Goal: Task Accomplishment & Management: Complete application form

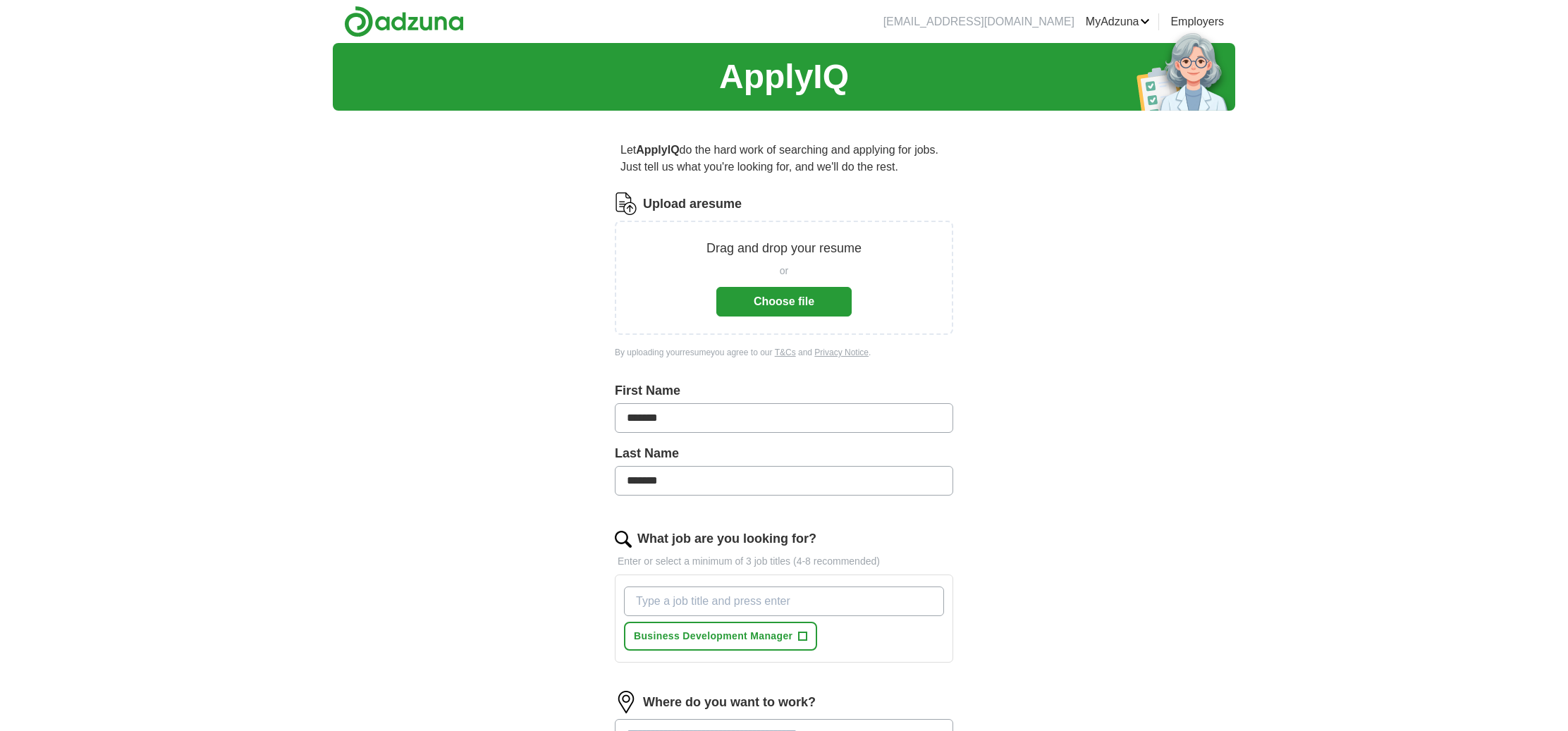
click at [815, 304] on button "Choose file" at bounding box center [784, 302] width 136 height 29
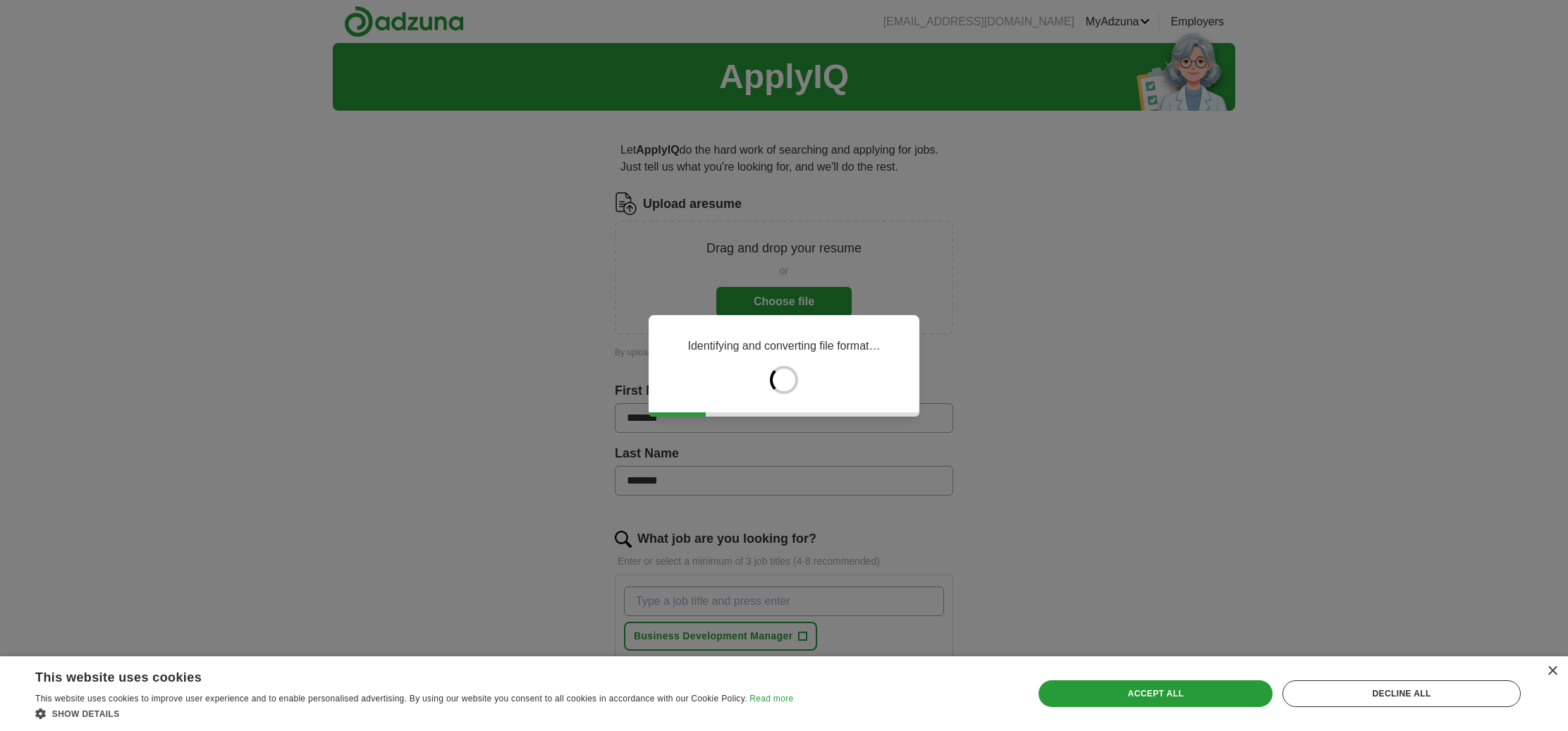
click at [1555, 673] on div "×" at bounding box center [1551, 671] width 11 height 11
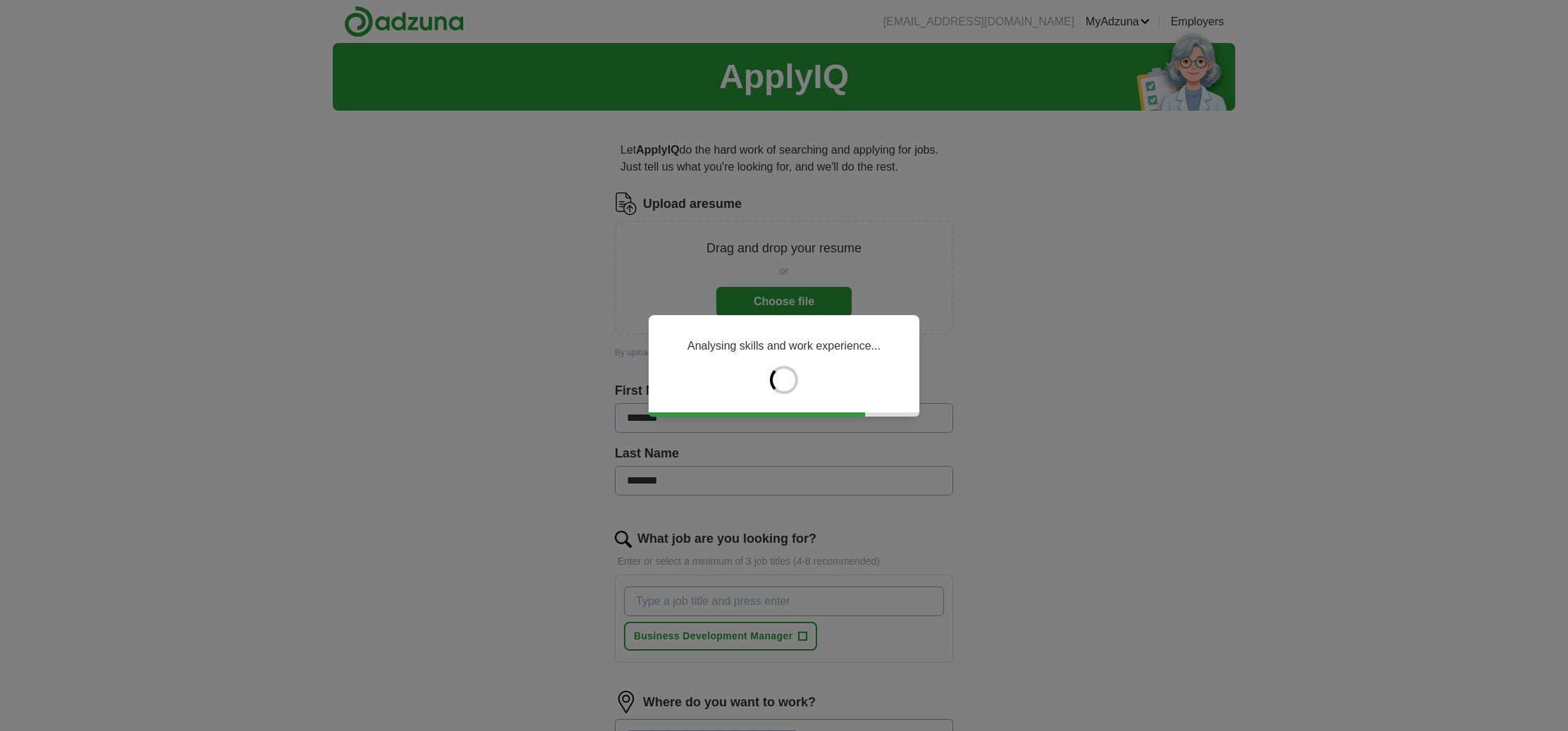
click at [715, 604] on div "Analysing skills and work experience..." at bounding box center [784, 366] width 1568 height 731
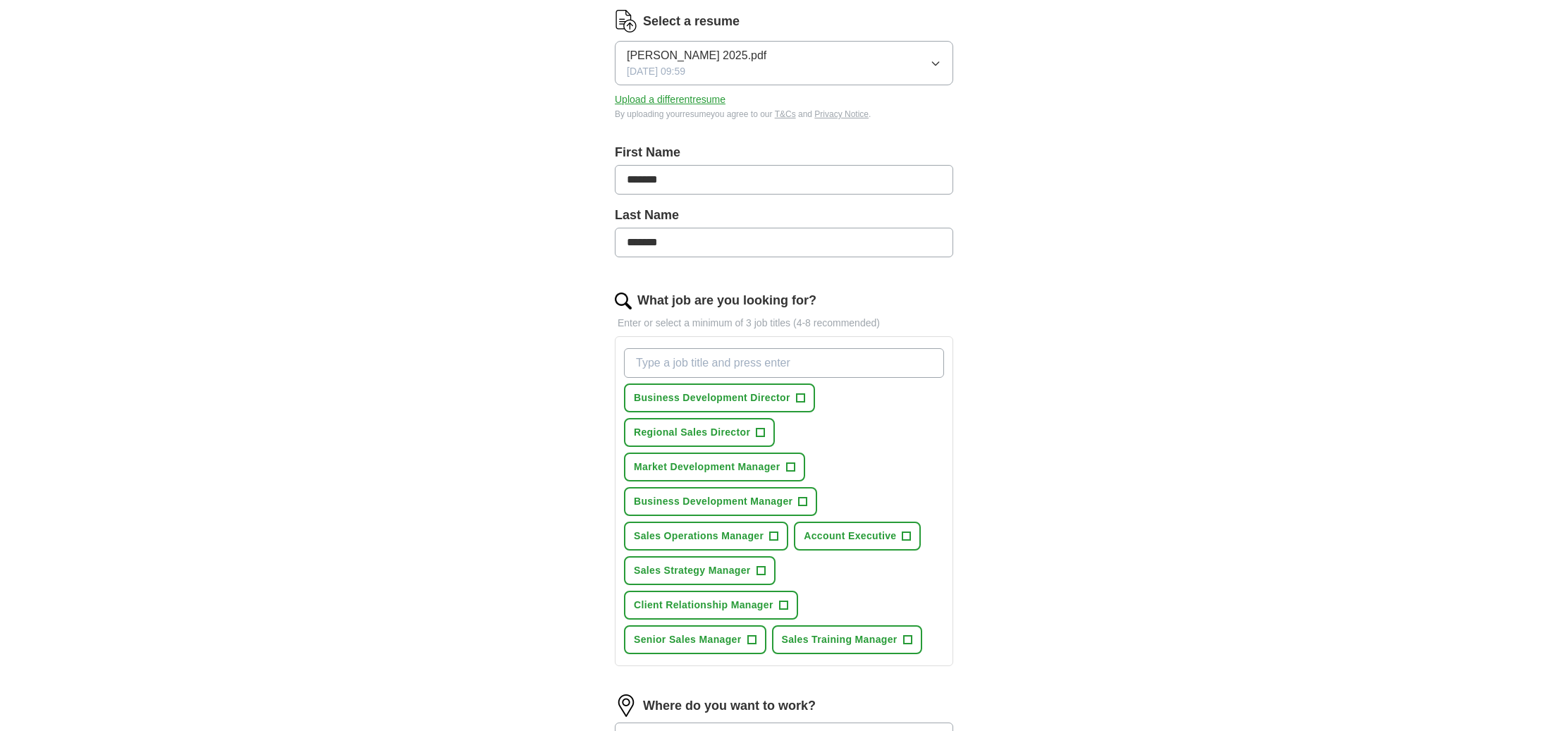
scroll to position [186, 0]
type input "regional Sales Manager"
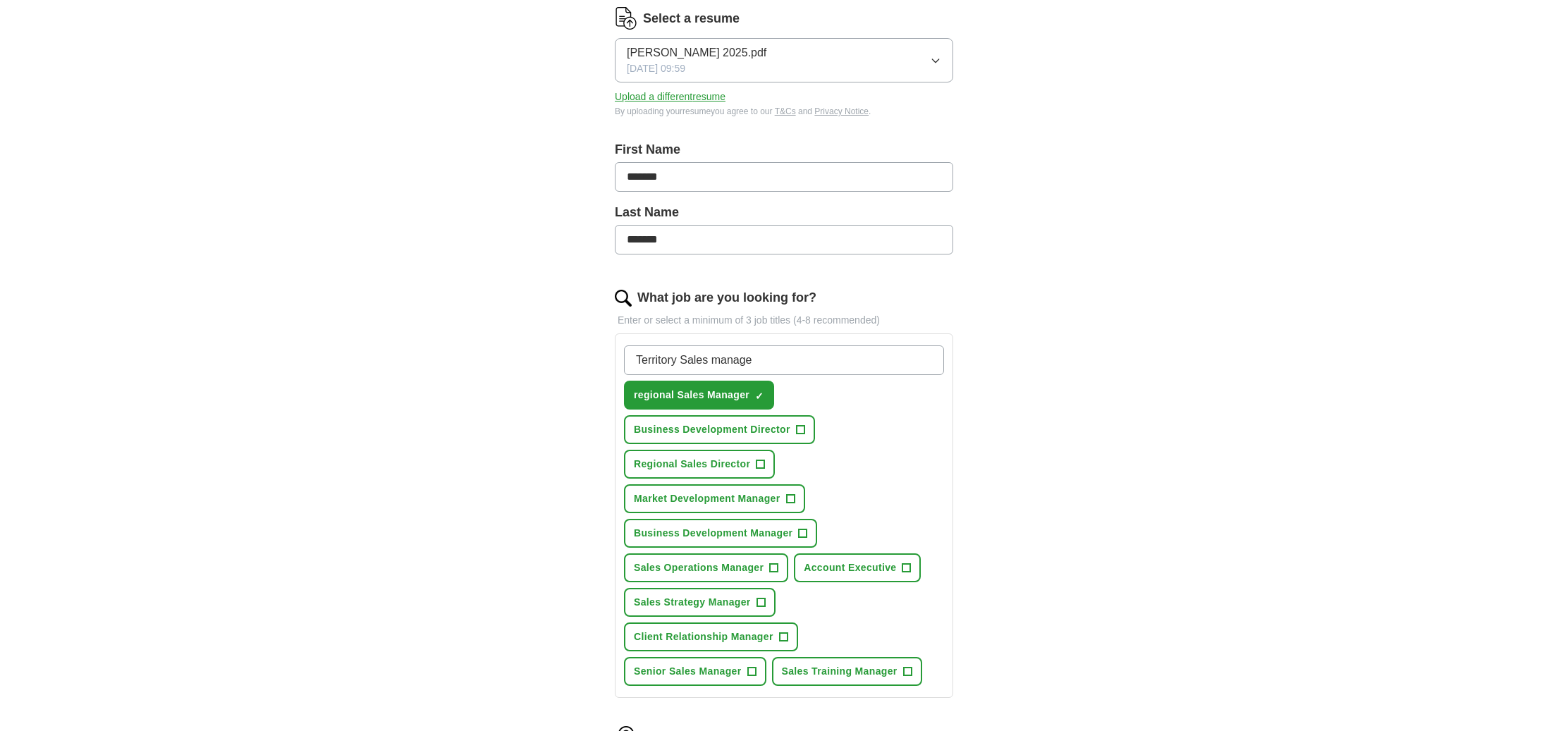
type input "Territory Sales manager"
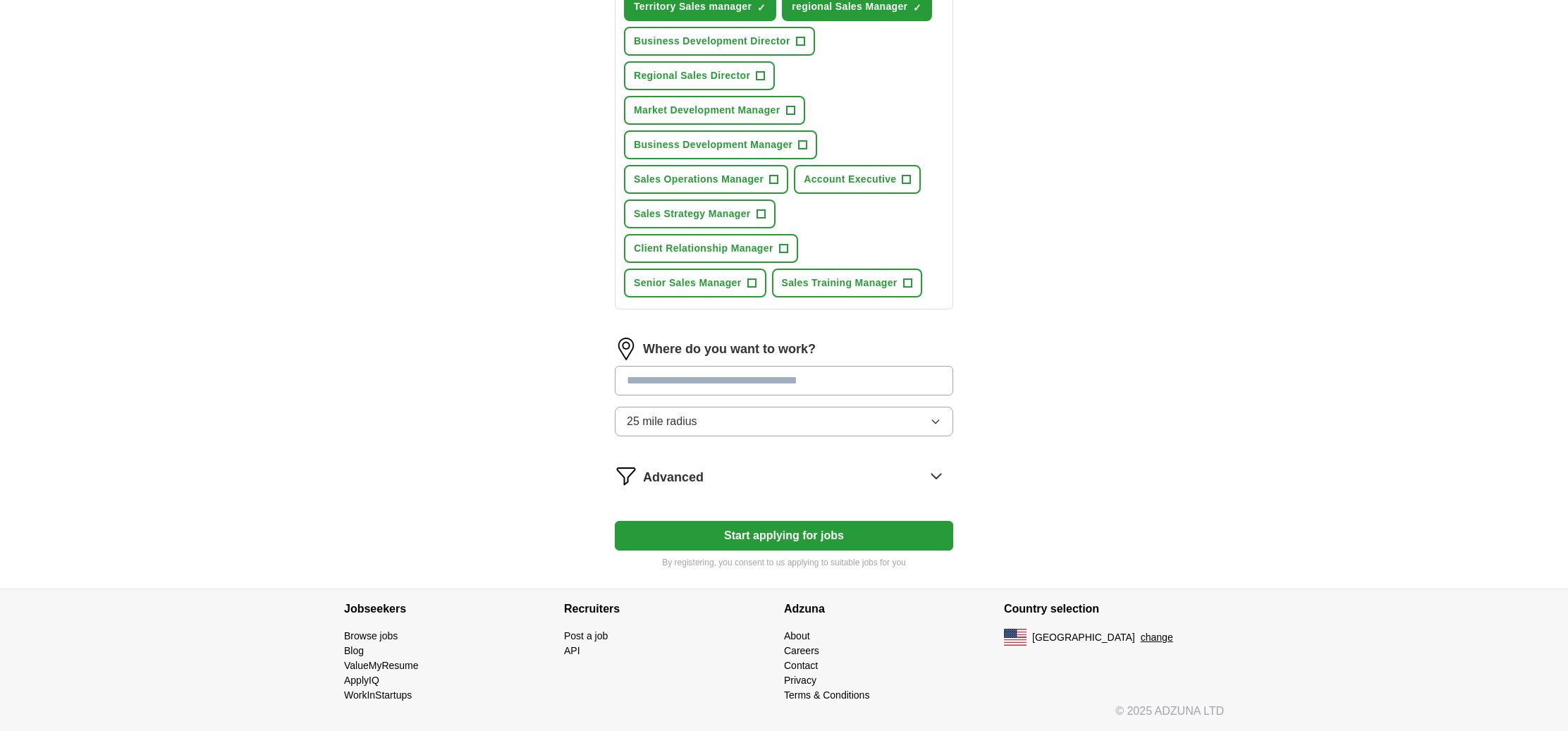
scroll to position [574, 0]
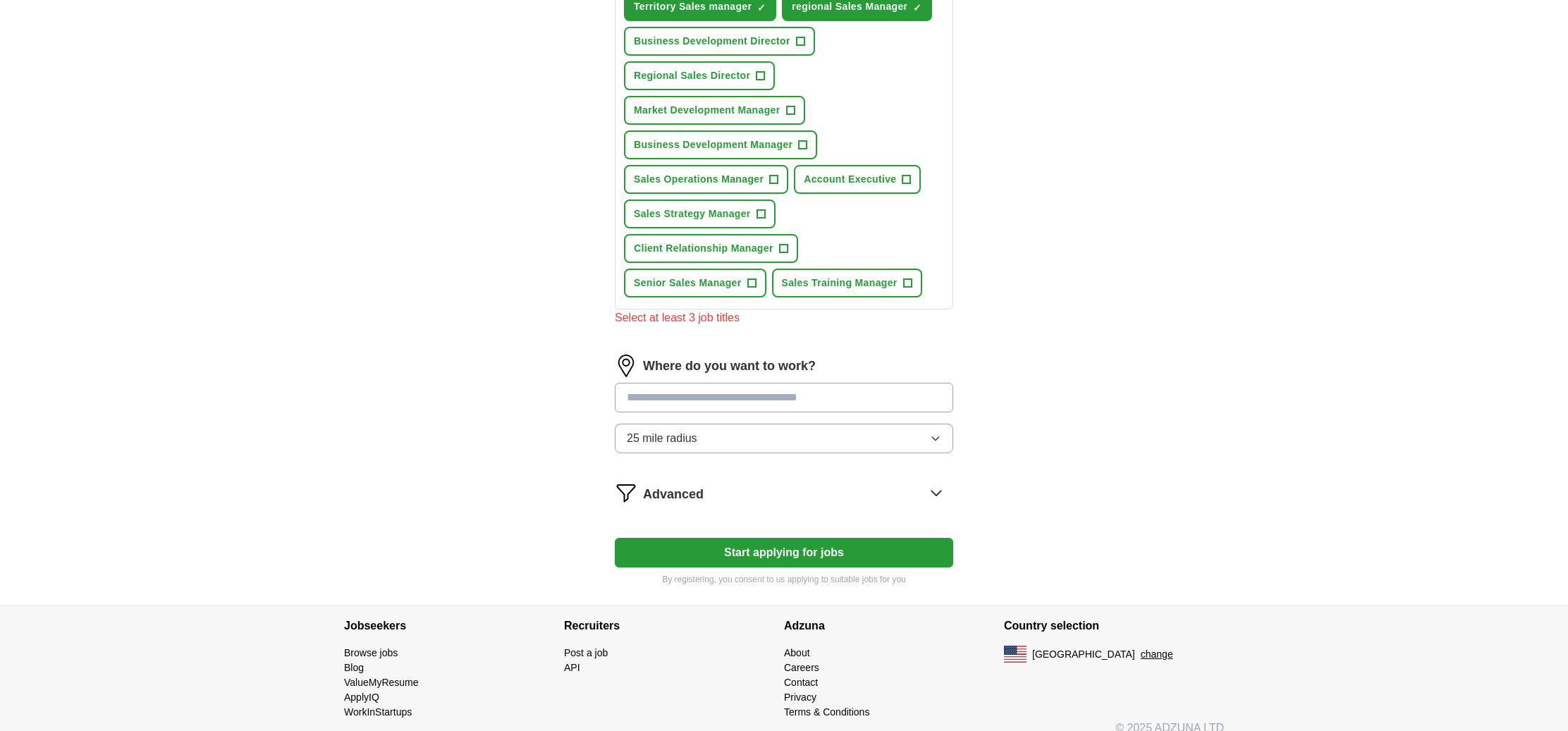
click at [769, 384] on input at bounding box center [784, 398] width 338 height 29
click at [940, 442] on button "25 mile radius" at bounding box center [784, 439] width 338 height 29
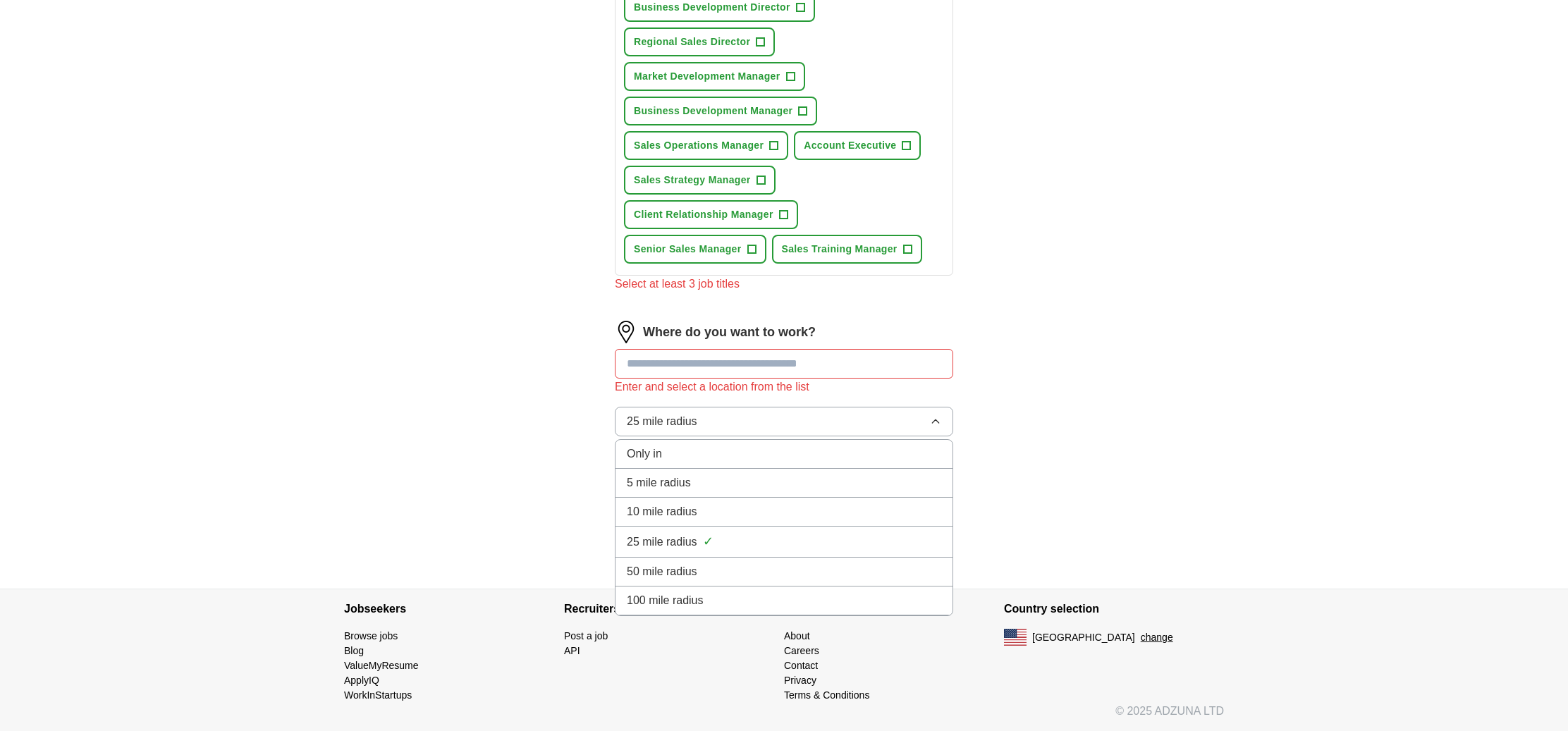
scroll to position [608, 0]
click at [798, 601] on div "100 mile radius" at bounding box center [784, 600] width 315 height 17
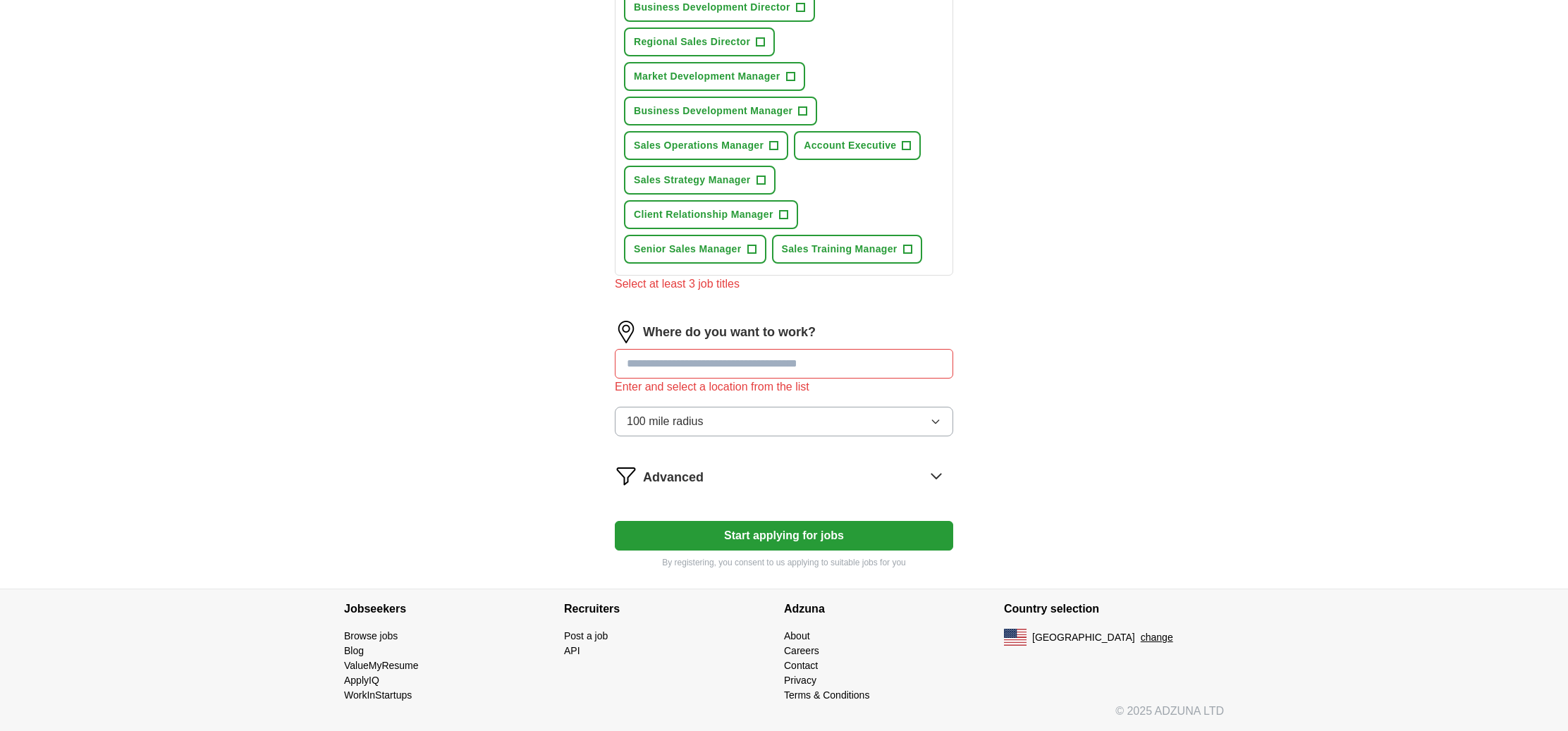
click at [699, 367] on input at bounding box center [784, 364] width 338 height 29
click at [669, 474] on span "Advanced" at bounding box center [673, 477] width 61 height 19
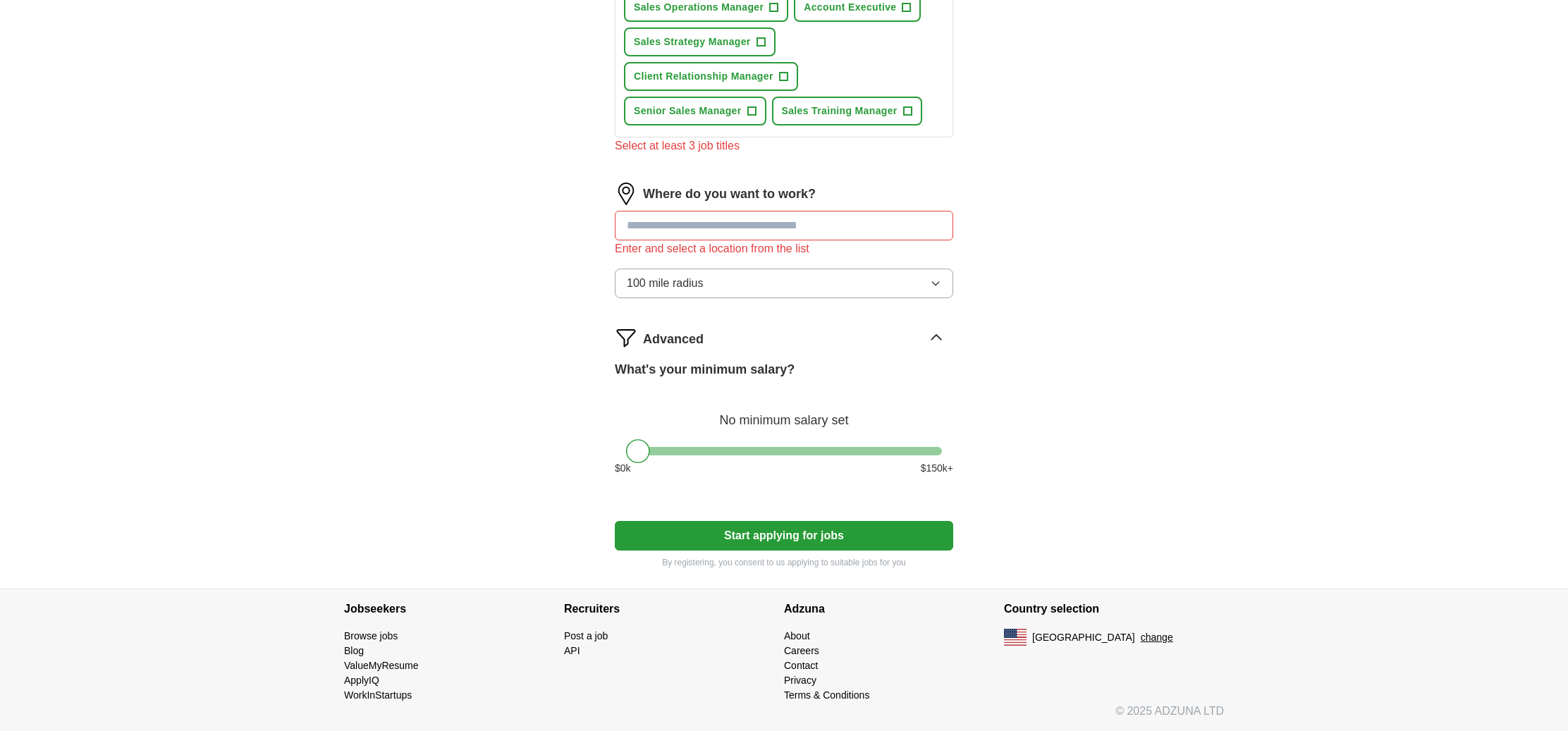
scroll to position [746, 0]
drag, startPoint x: 641, startPoint y: 454, endPoint x: 808, endPoint y: 454, distance: 167.0
click at [808, 454] on div at bounding box center [804, 452] width 24 height 24
click at [699, 232] on input at bounding box center [784, 226] width 338 height 29
type input "******"
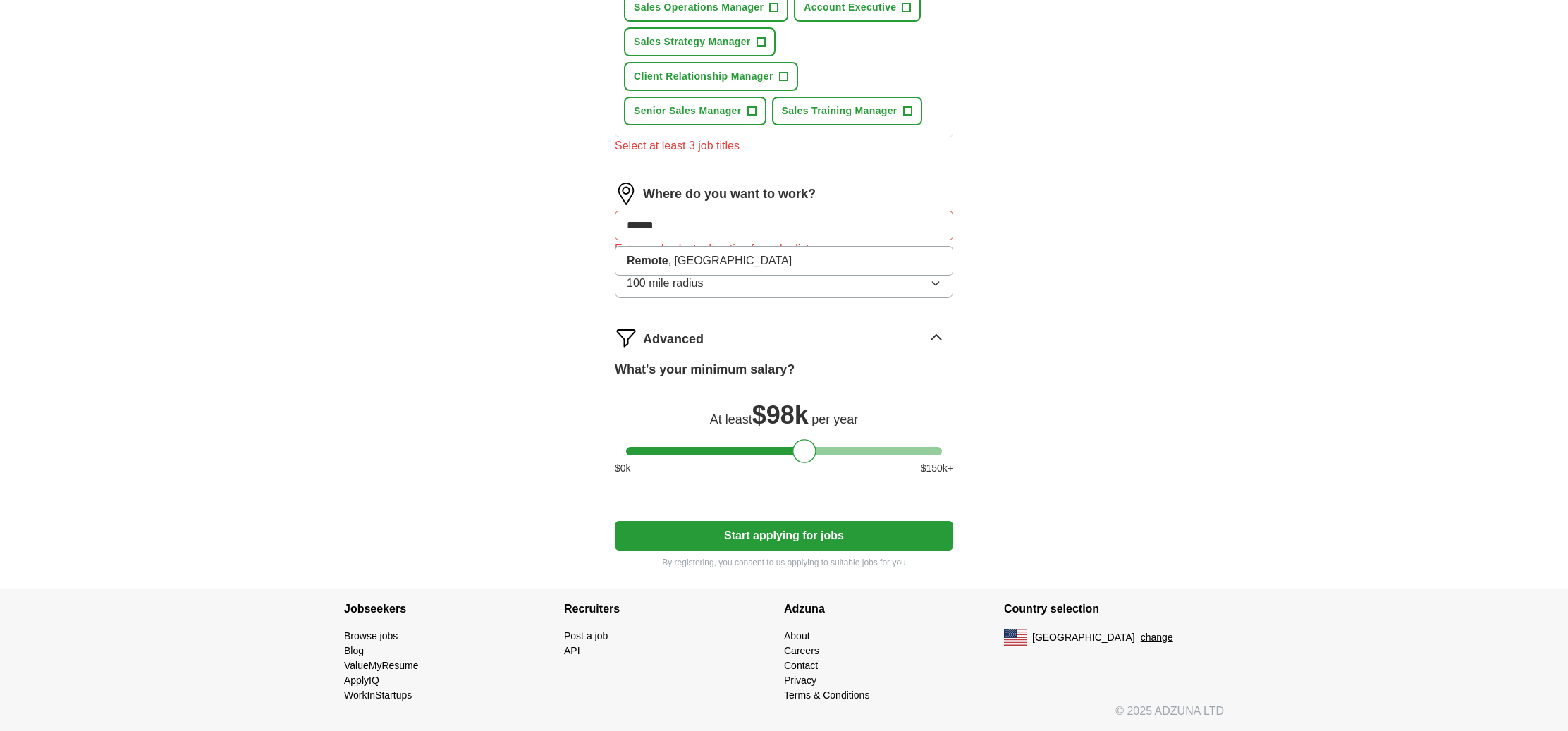
click at [784, 536] on button "Start applying for jobs" at bounding box center [784, 536] width 338 height 29
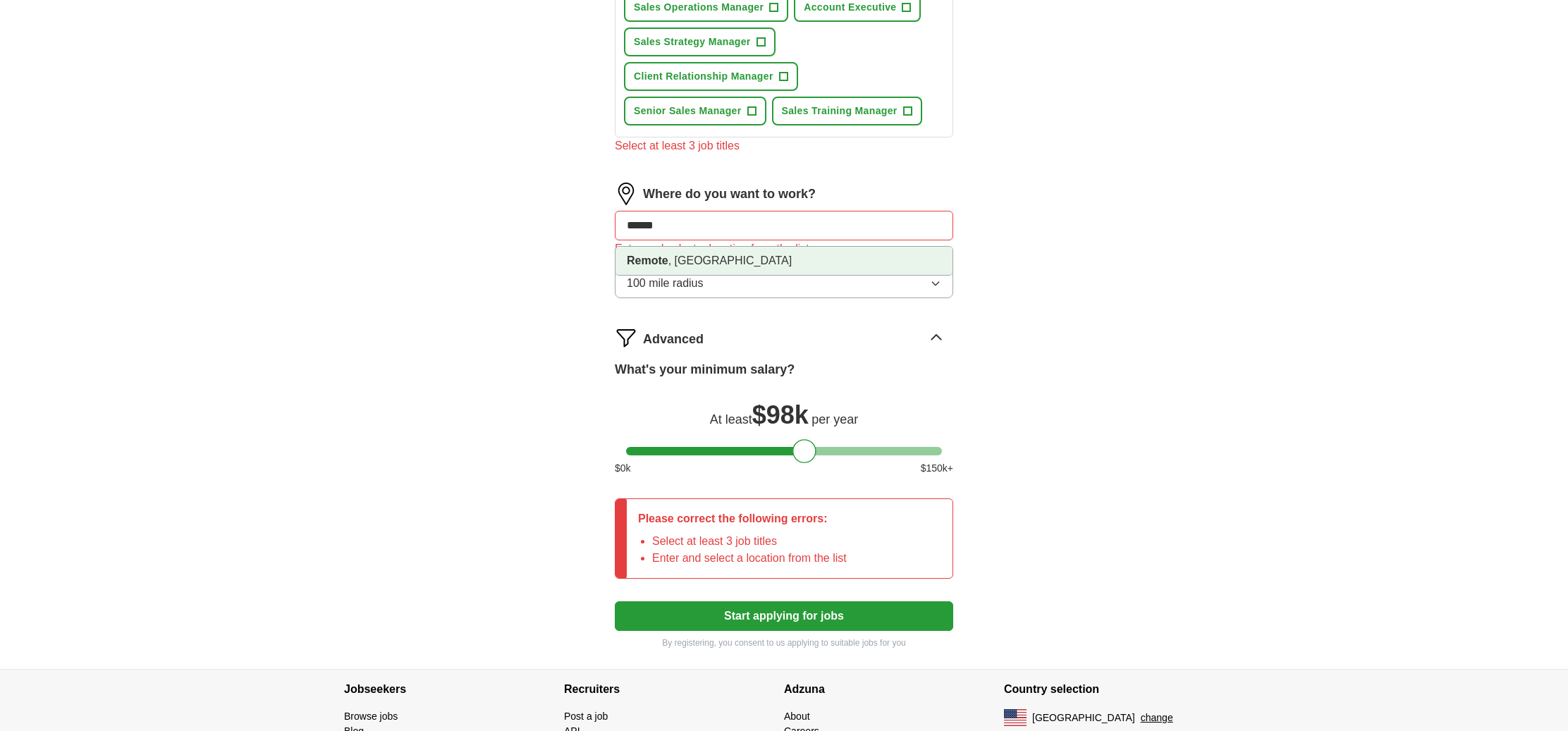
click at [720, 266] on li "Remote , [GEOGRAPHIC_DATA]" at bounding box center [784, 261] width 337 height 28
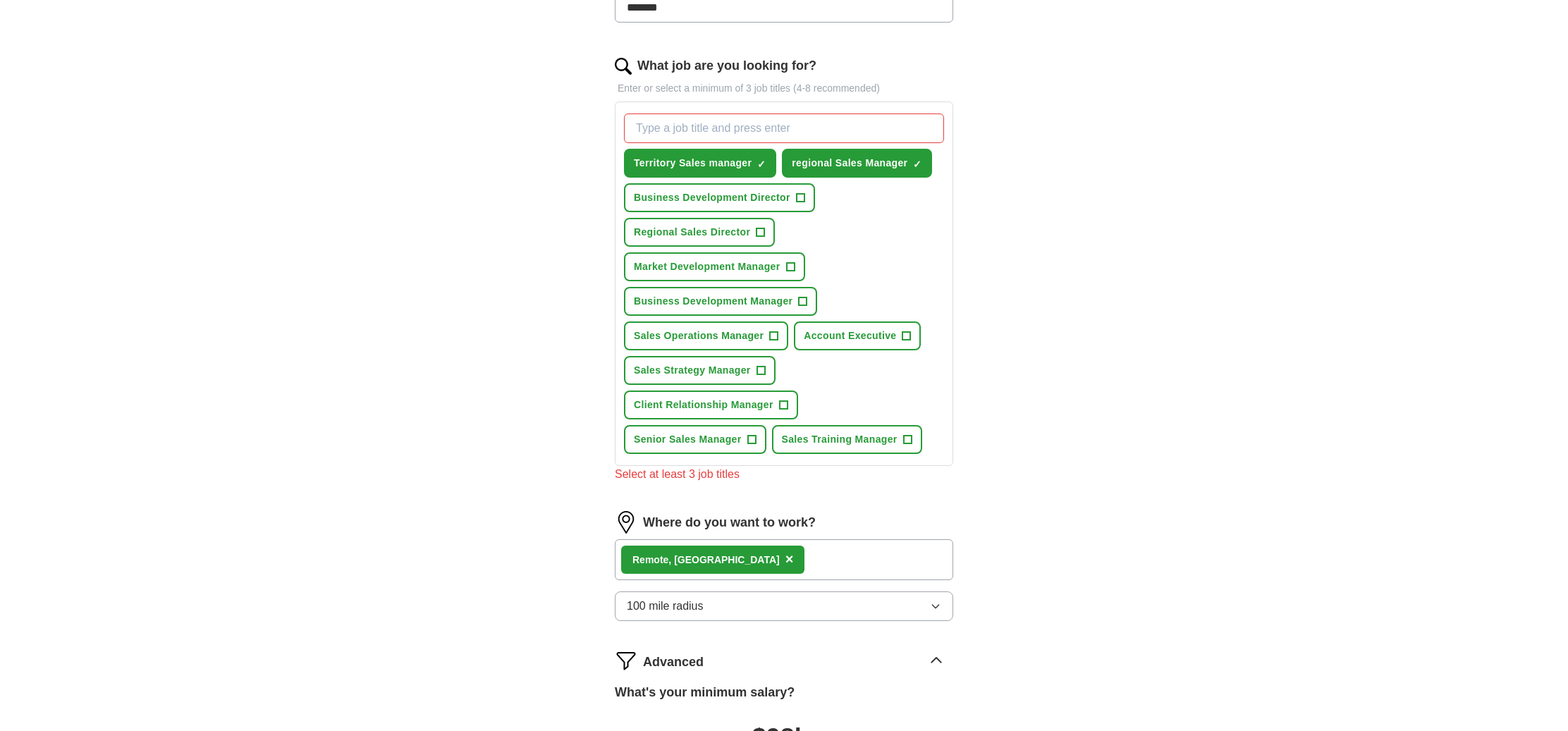
scroll to position [418, 0]
click at [783, 402] on span "+" at bounding box center [783, 405] width 9 height 12
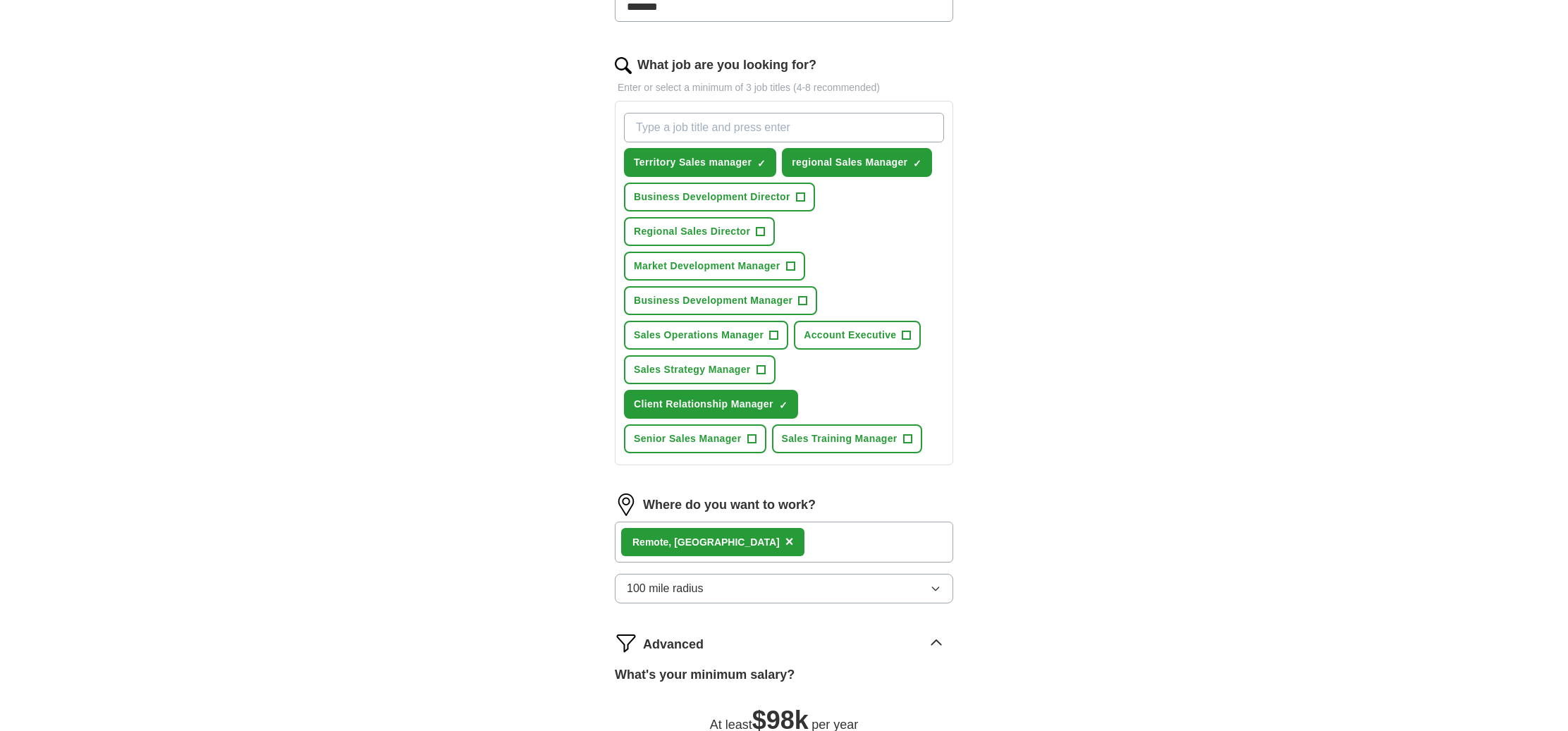
click at [803, 305] on span "+" at bounding box center [803, 301] width 9 height 12
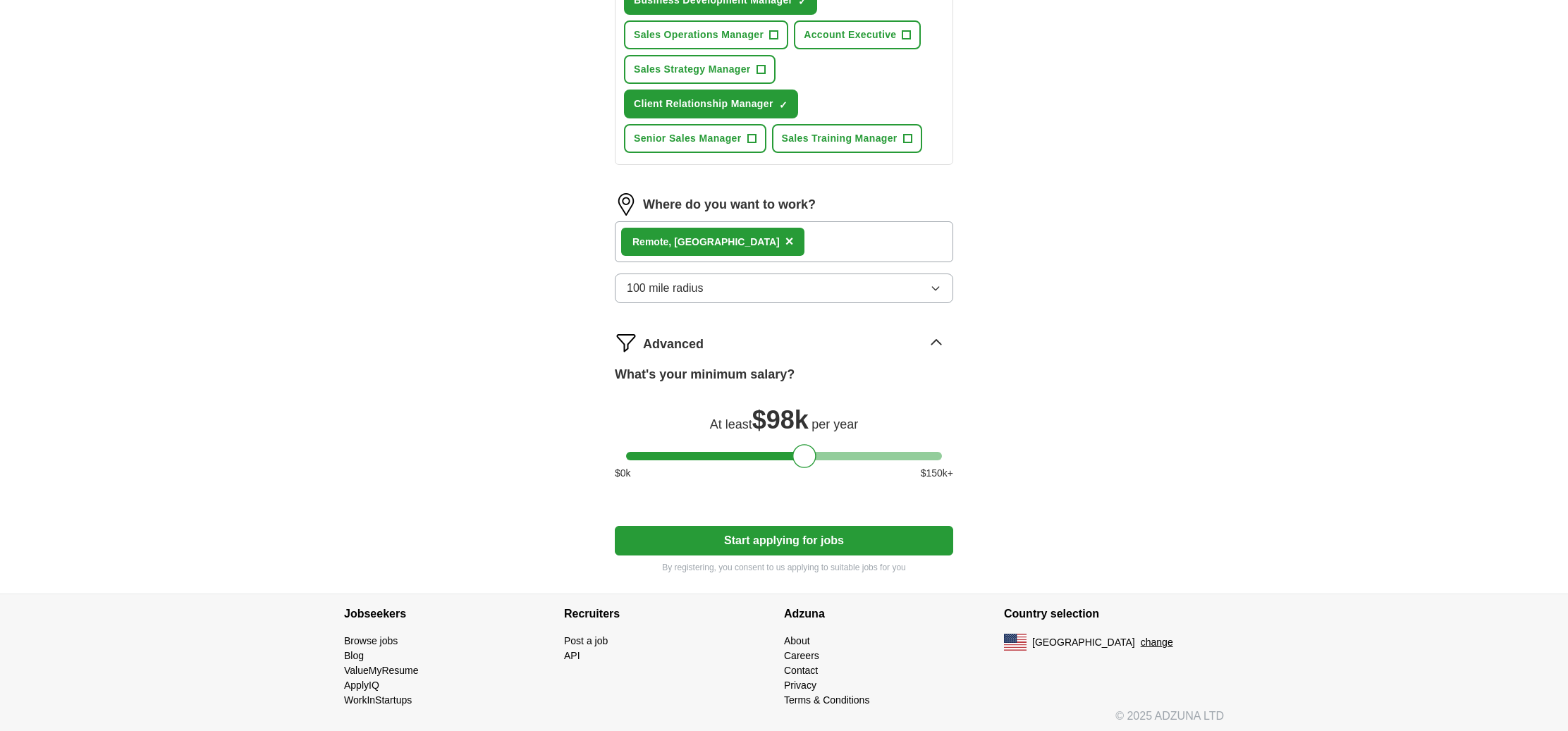
scroll to position [723, 0]
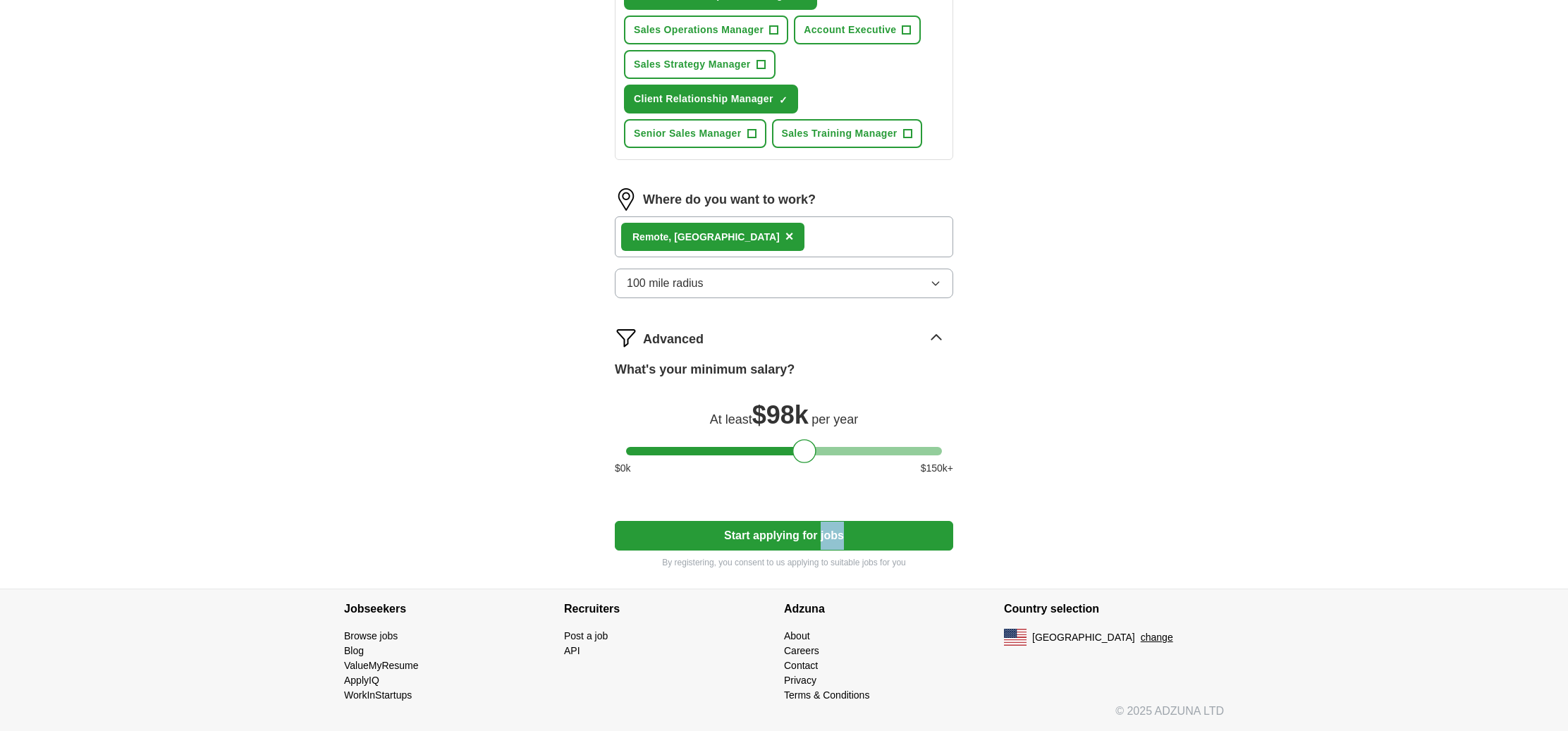
click at [748, 532] on button "Start applying for jobs" at bounding box center [784, 536] width 338 height 29
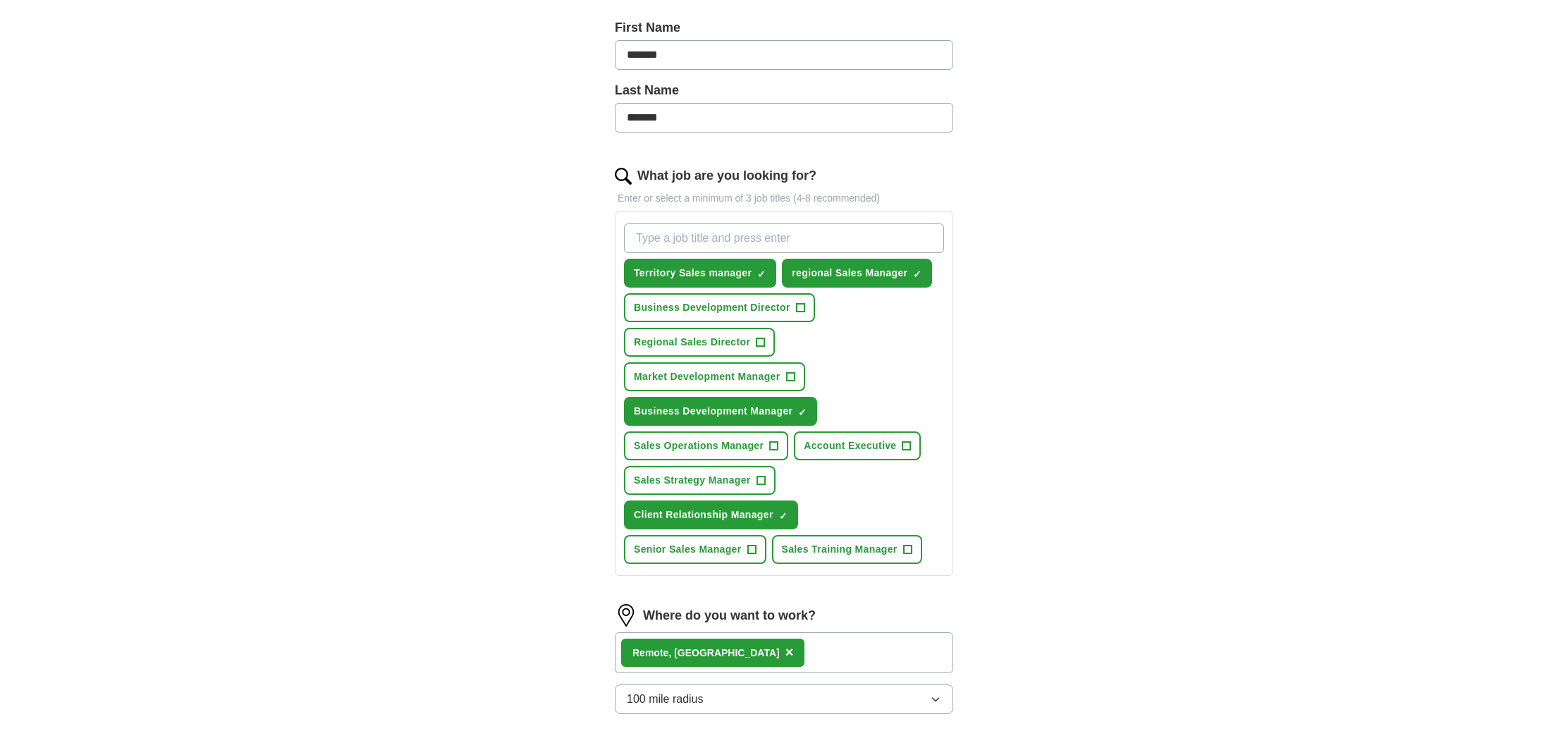
scroll to position [12, 0]
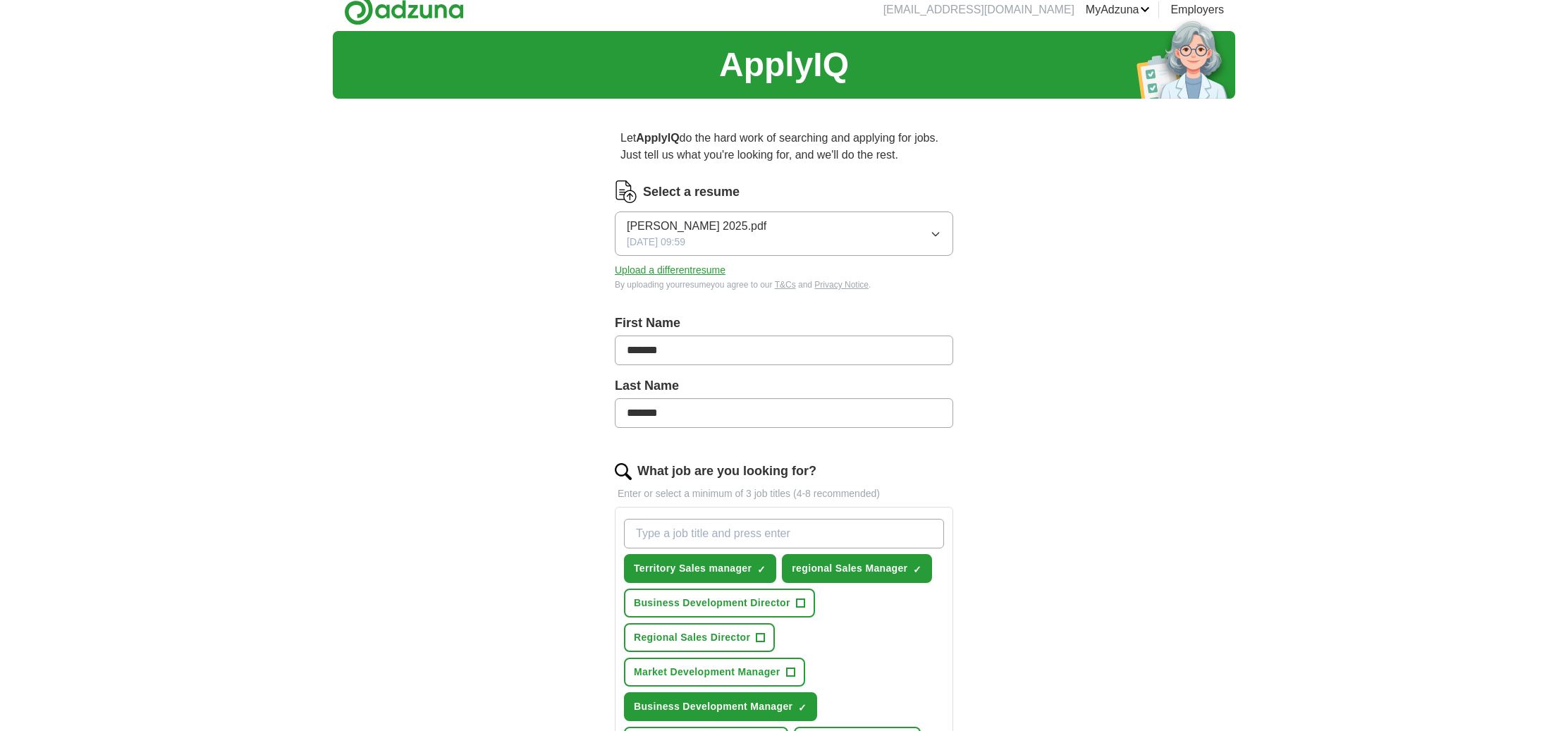
select select "**"
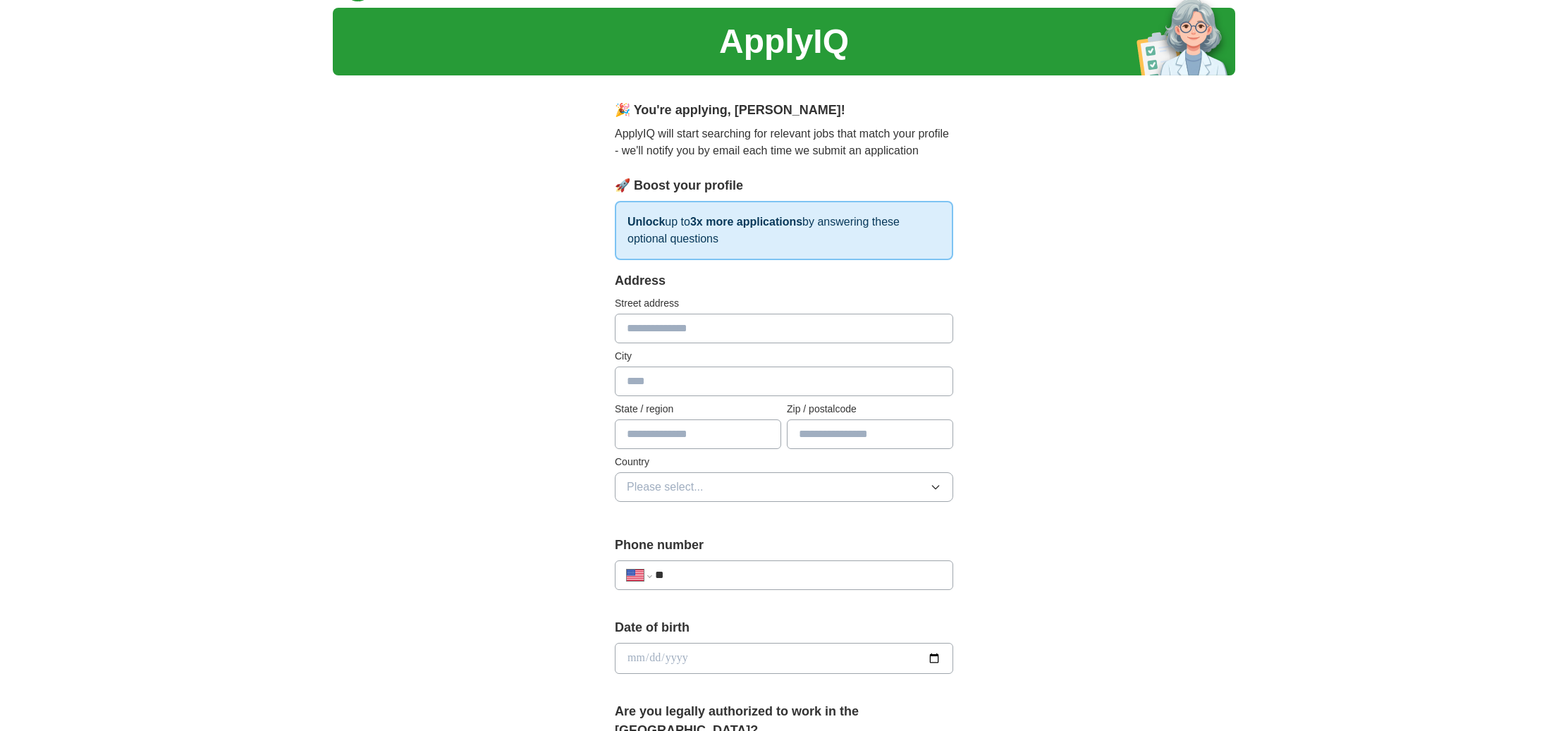
scroll to position [35, 0]
type input "**********"
click at [543, 467] on div "**********" at bounding box center [784, 650] width 903 height 1284
type input "*******"
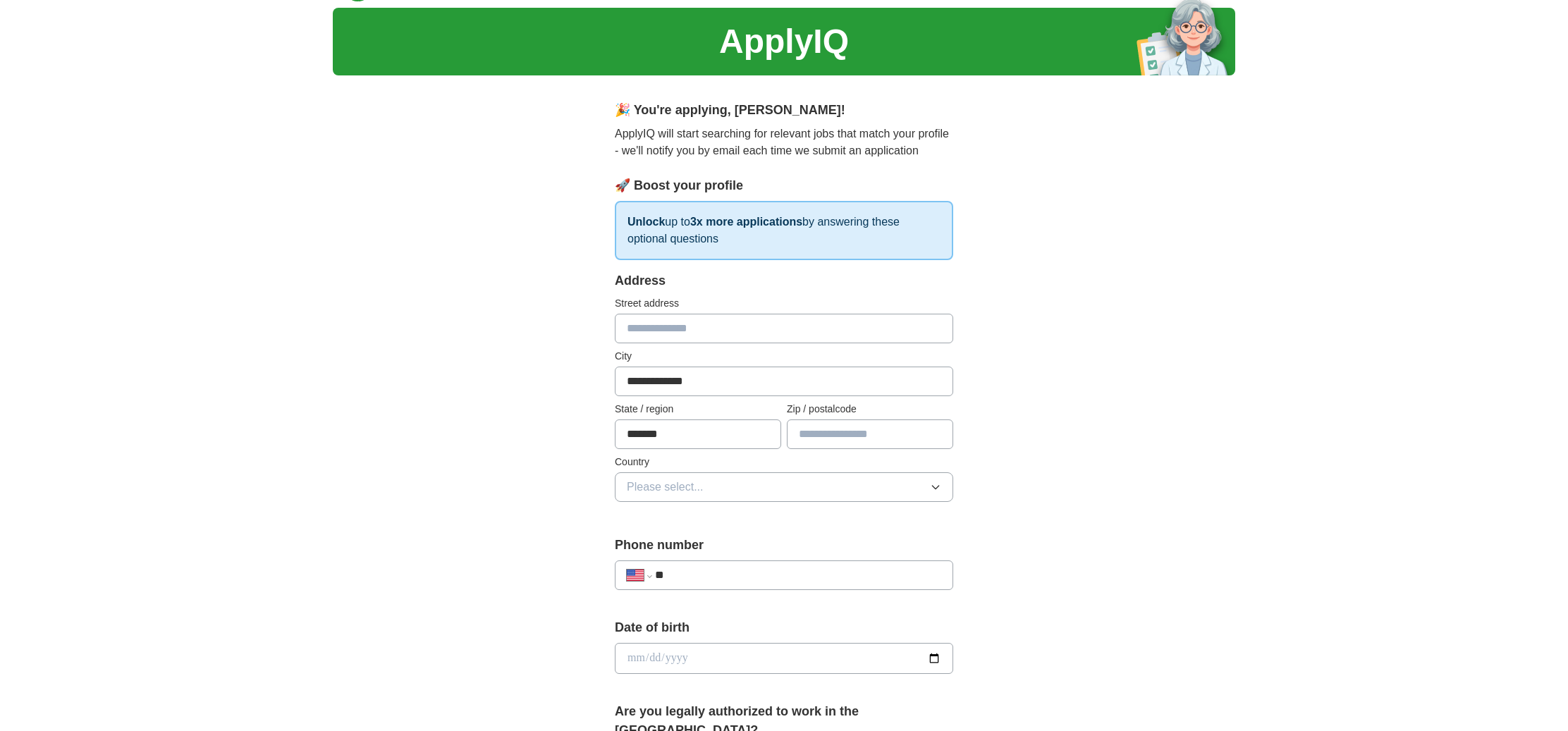
click at [775, 488] on button "Please select..." at bounding box center [784, 487] width 338 height 29
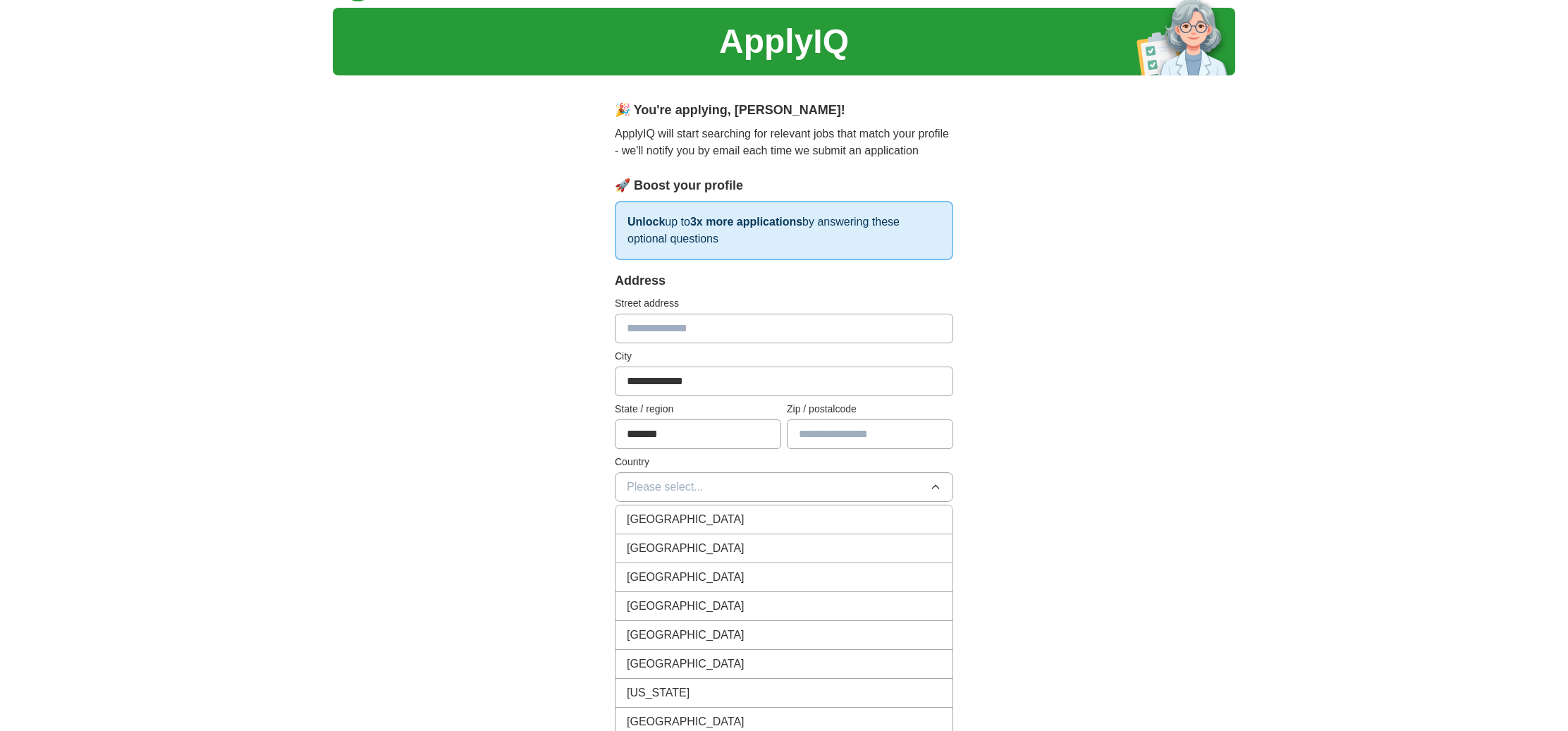
click at [720, 541] on div "[GEOGRAPHIC_DATA]" at bounding box center [784, 548] width 315 height 17
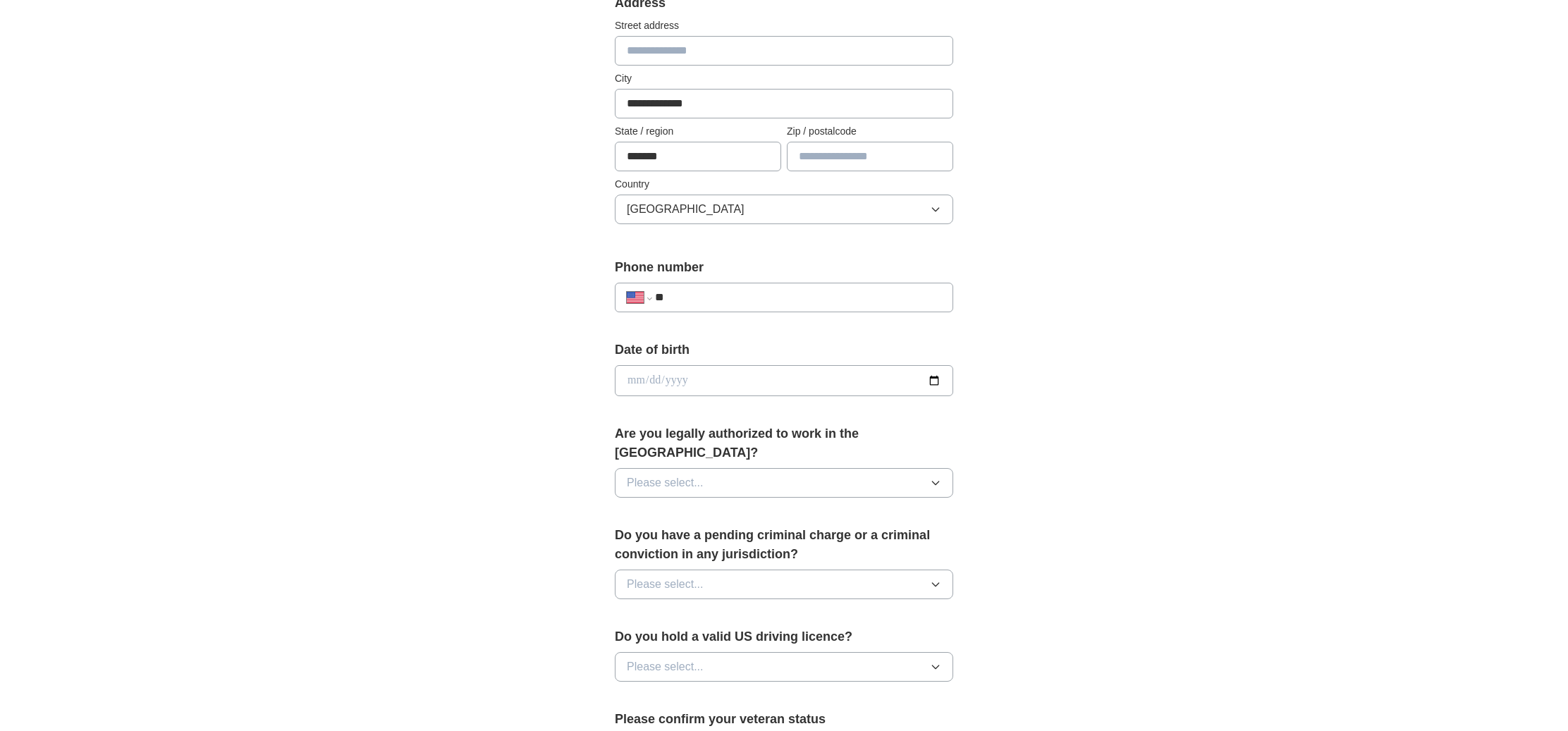
scroll to position [322, 0]
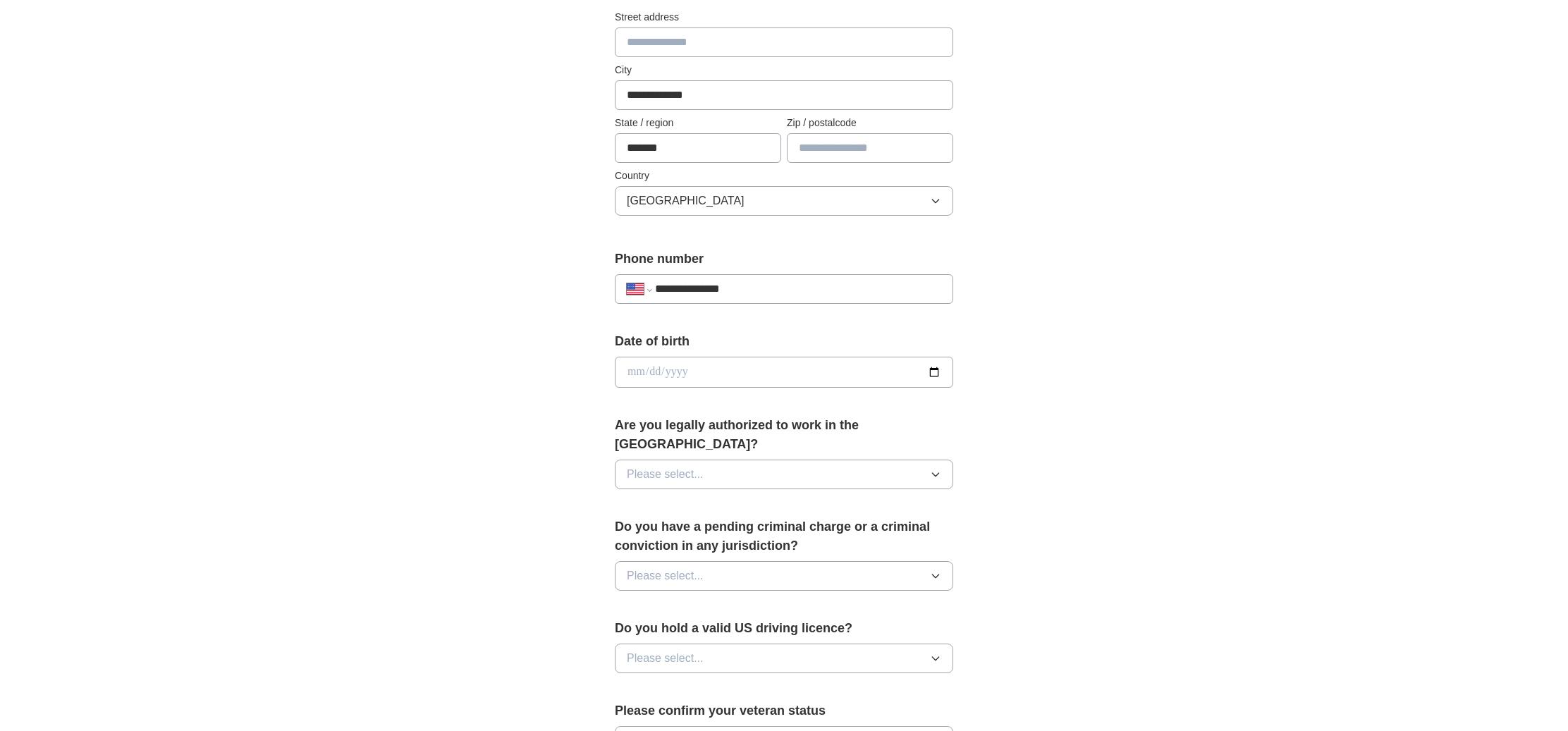
type input "**********"
click at [777, 371] on input "date" at bounding box center [784, 372] width 338 height 31
click at [653, 371] on input "date" at bounding box center [784, 372] width 338 height 31
click at [673, 375] on input "date" at bounding box center [784, 372] width 338 height 31
type input "**********"
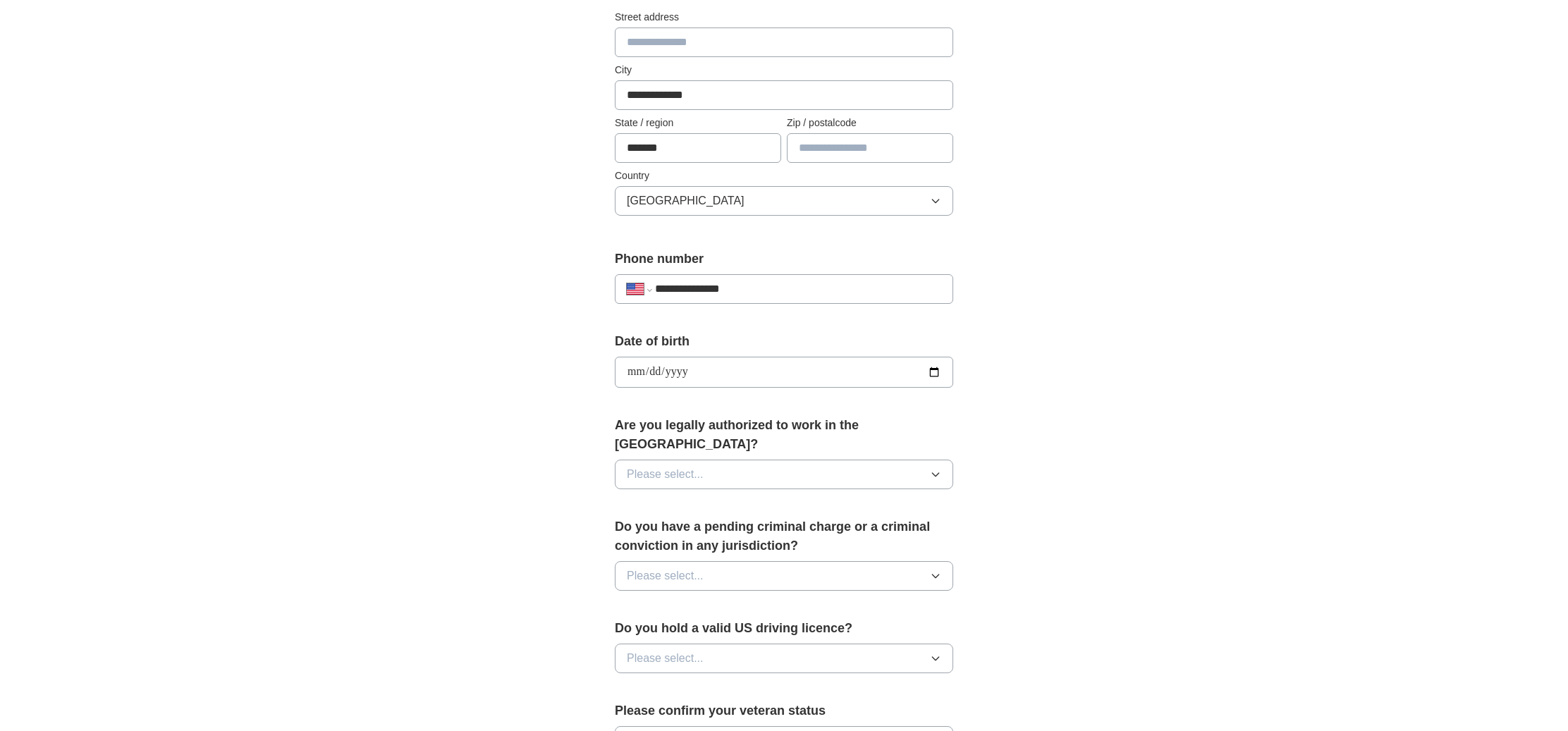
click at [1032, 334] on div "**********" at bounding box center [784, 364] width 903 height 1284
click at [926, 464] on button "Please select..." at bounding box center [784, 474] width 338 height 29
click at [801, 498] on div "Yes" at bounding box center [784, 506] width 315 height 17
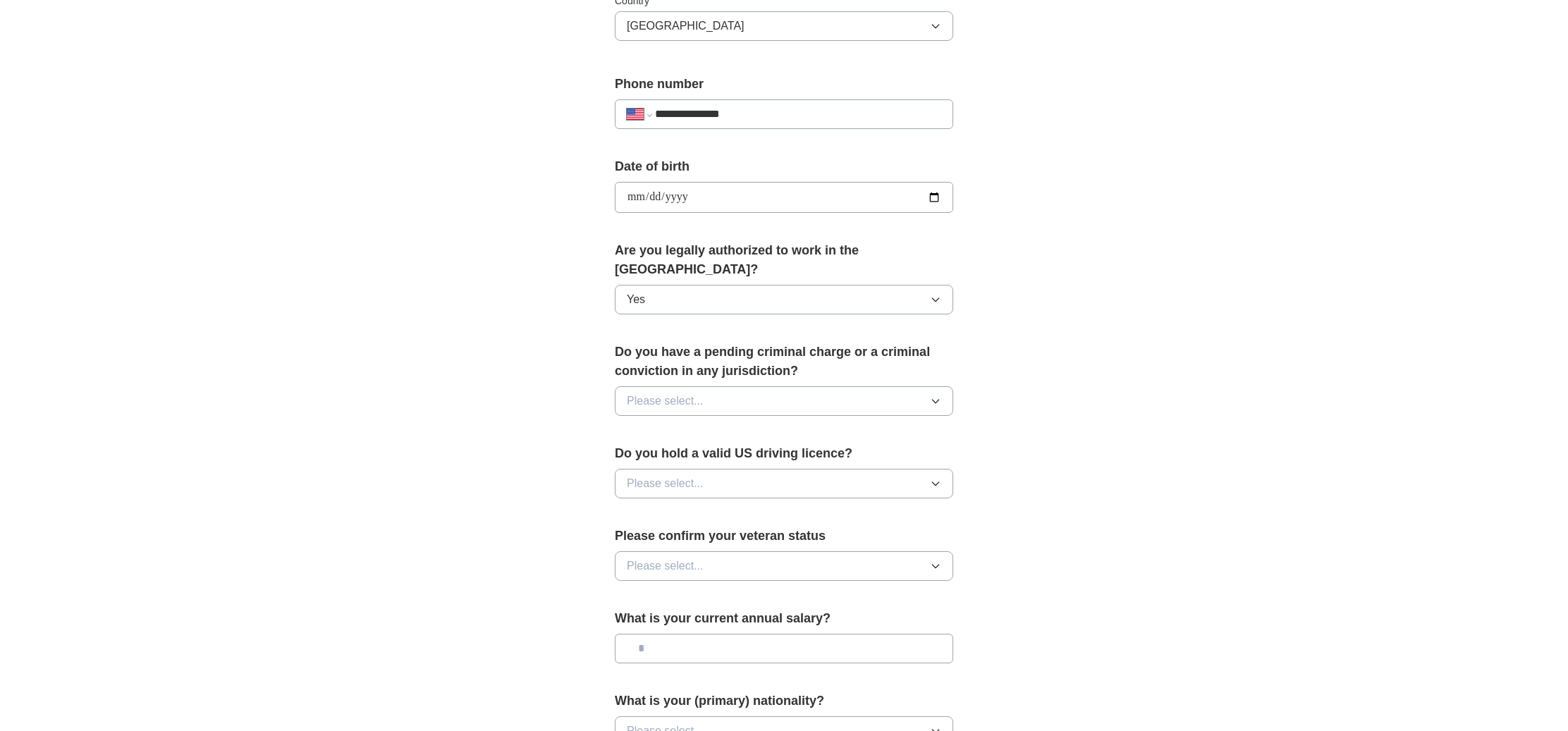
scroll to position [496, 0]
click at [920, 386] on button "Please select..." at bounding box center [784, 401] width 338 height 29
click at [847, 454] on div "No" at bounding box center [784, 462] width 315 height 17
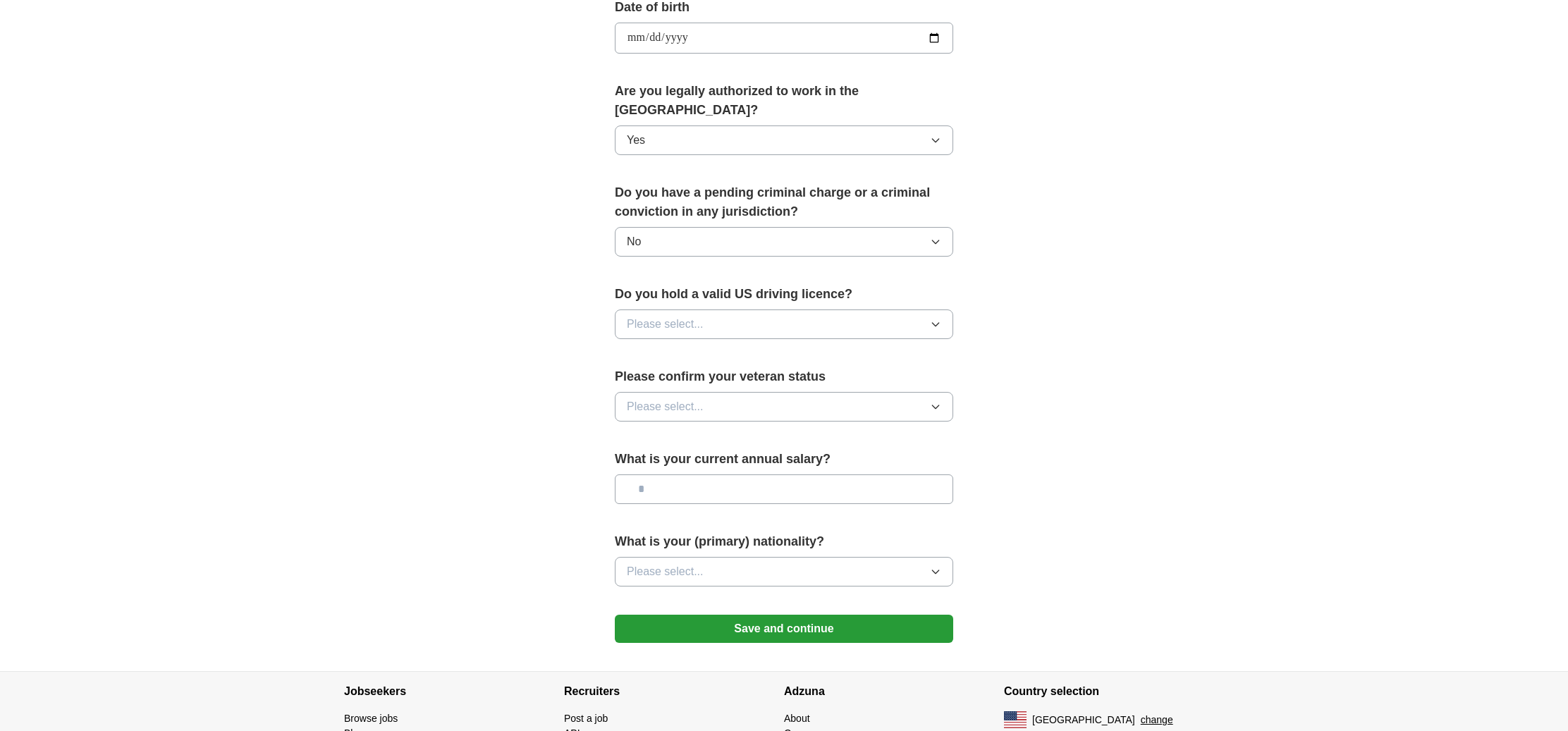
scroll to position [660, 0]
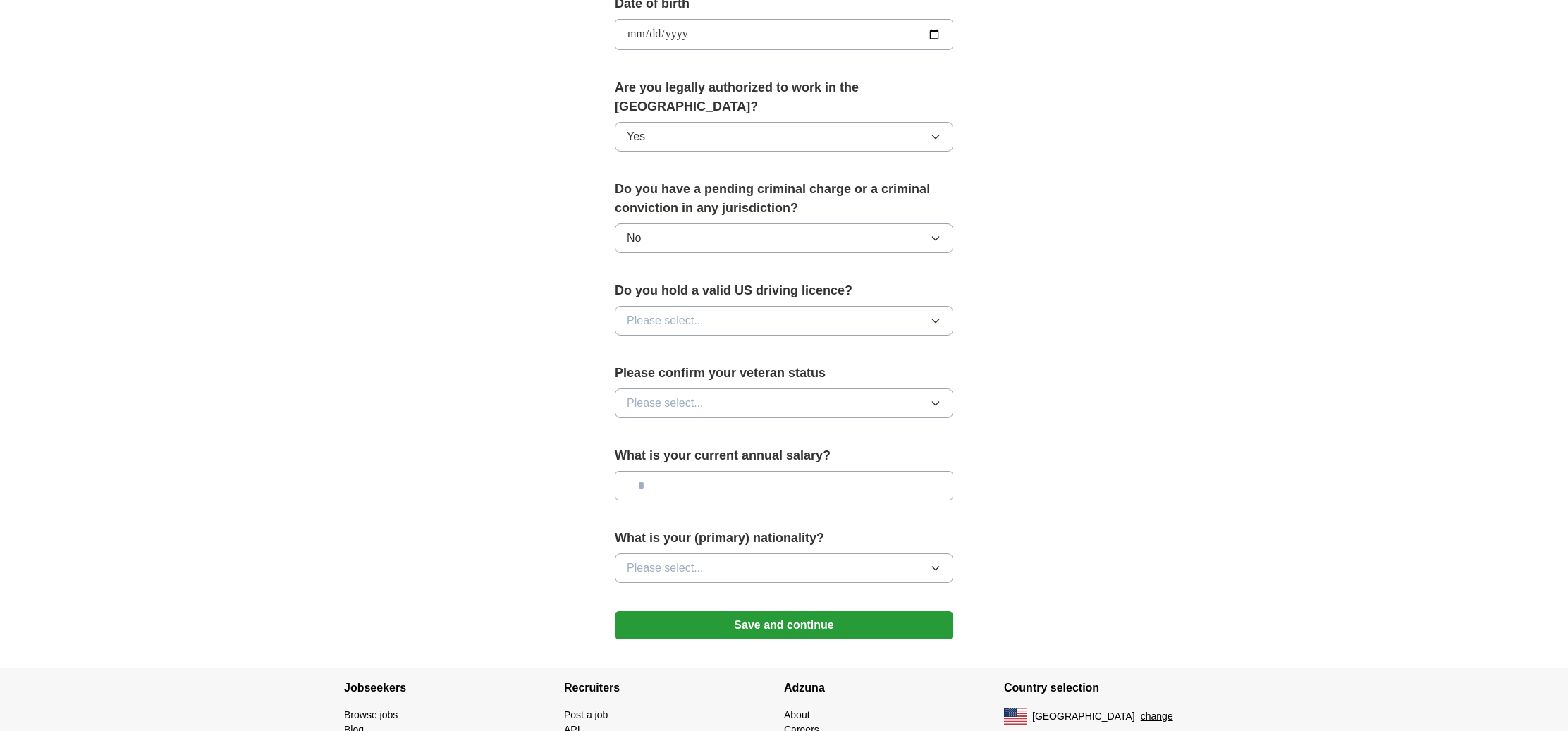
click at [927, 307] on button "Please select..." at bounding box center [784, 321] width 338 height 29
click at [894, 345] on div "Yes" at bounding box center [784, 353] width 315 height 17
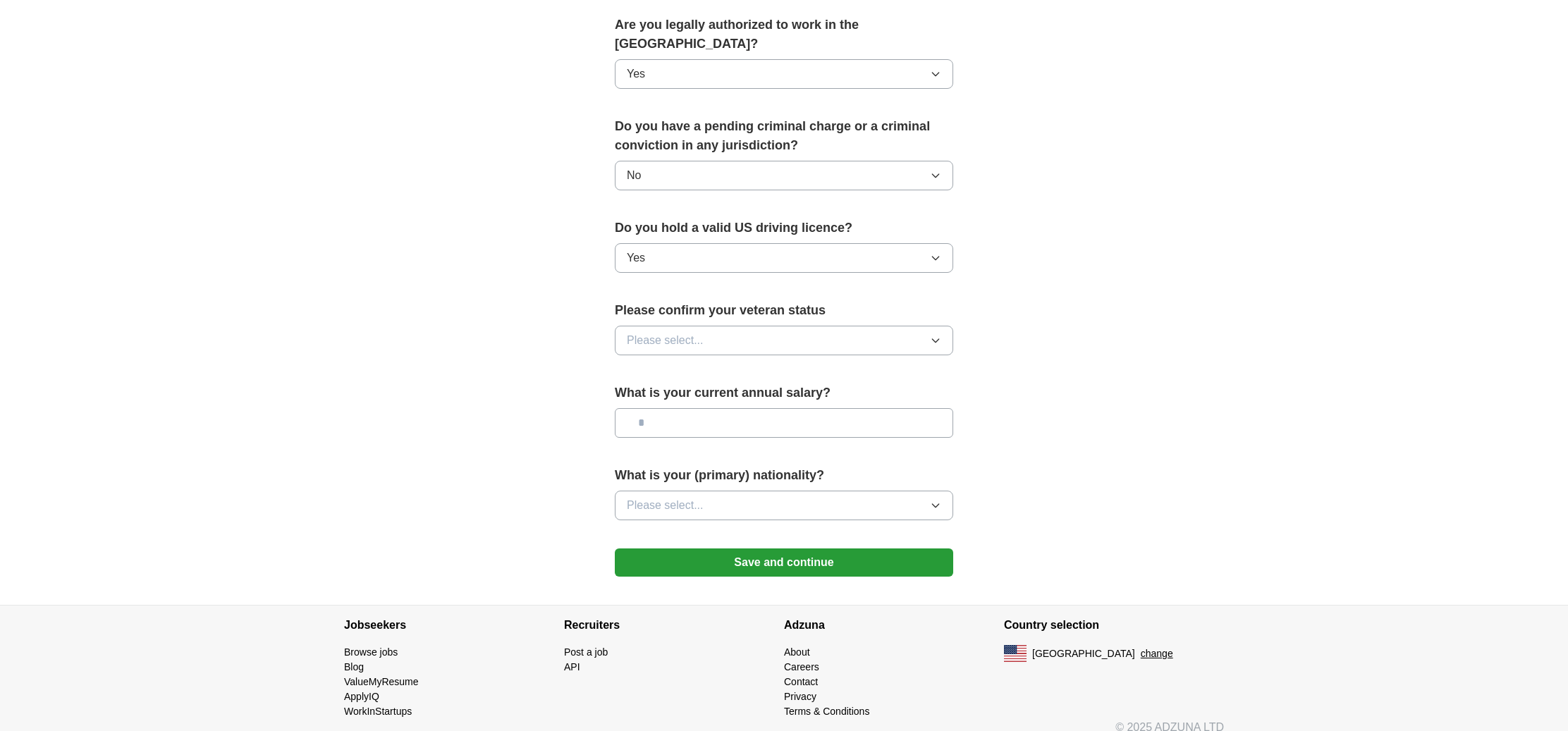
scroll to position [720, 0]
click at [847, 338] on button "Please select..." at bounding box center [784, 342] width 338 height 29
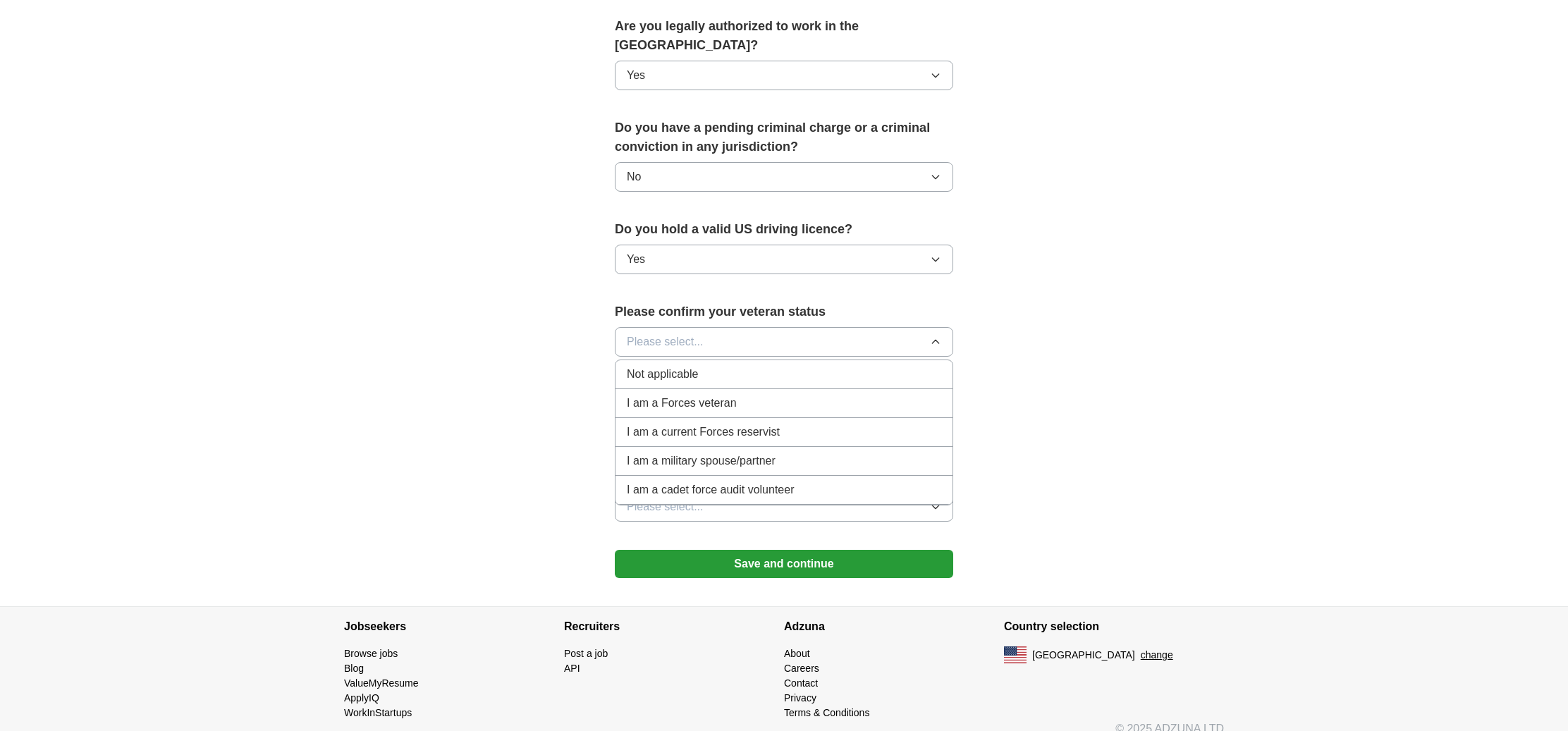
drag, startPoint x: 817, startPoint y: 361, endPoint x: 1146, endPoint y: 394, distance: 330.7
click at [817, 366] on div "Not applicable" at bounding box center [784, 374] width 315 height 17
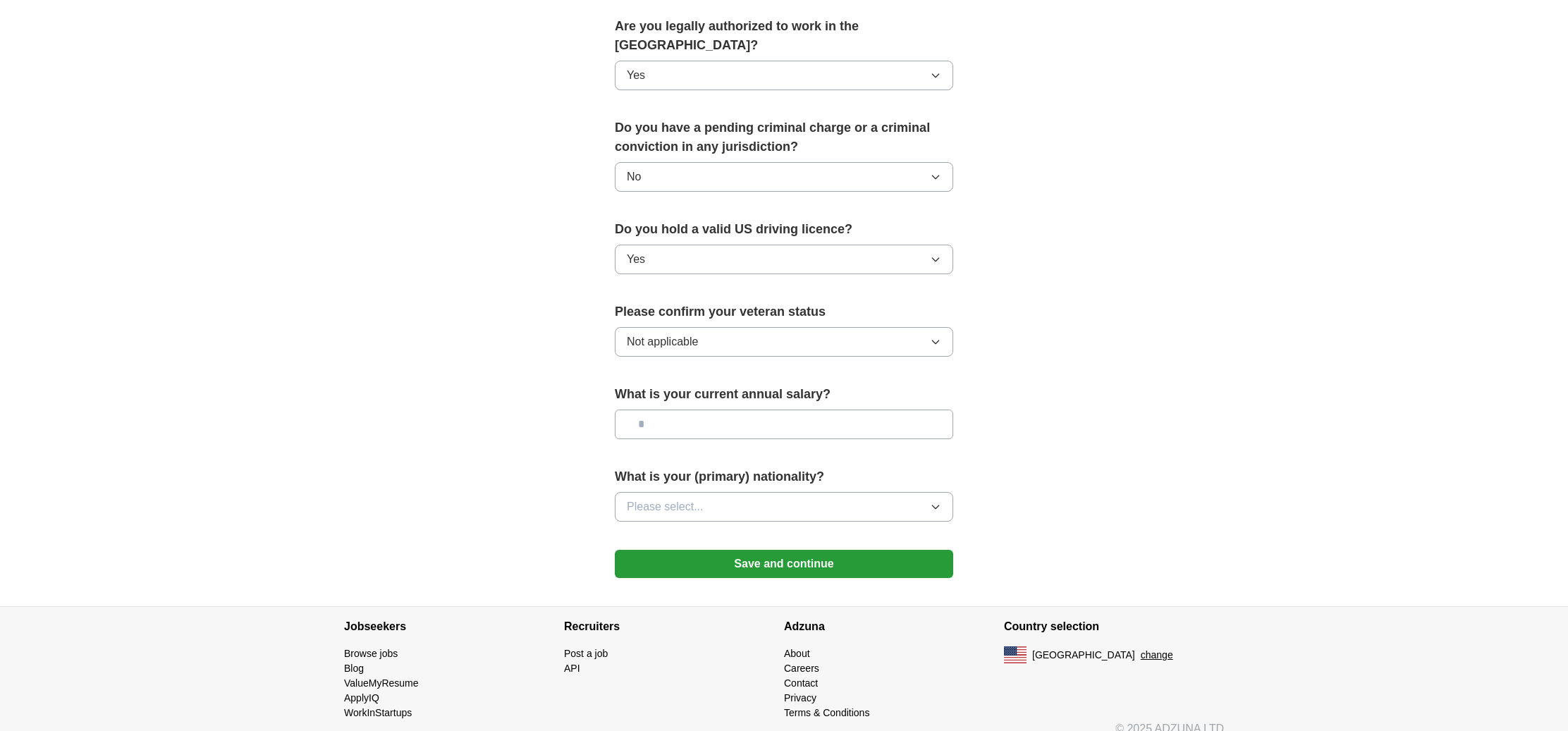
click at [812, 414] on input "text" at bounding box center [784, 424] width 338 height 29
click at [935, 495] on button "Please select..." at bounding box center [784, 507] width 338 height 29
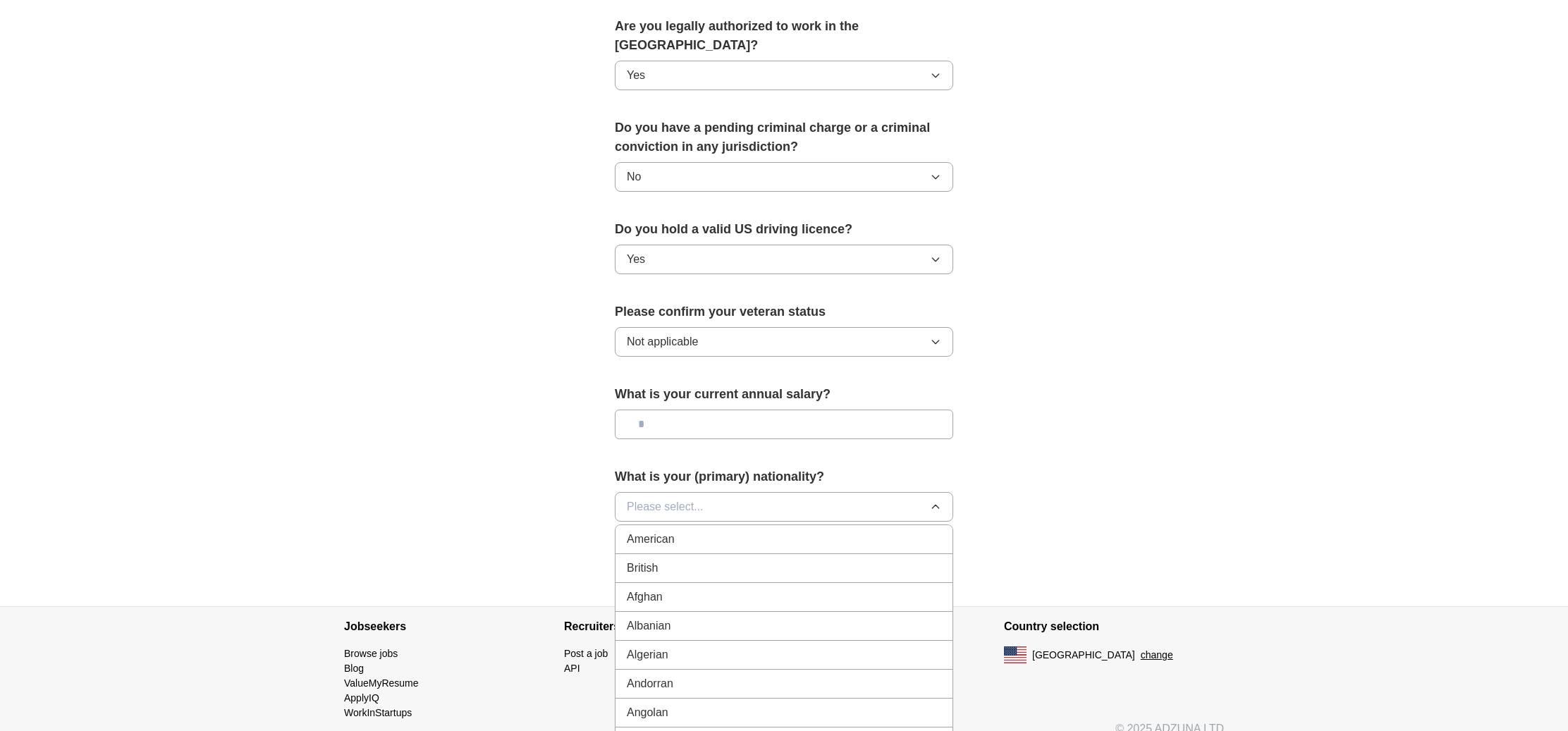
drag, startPoint x: 880, startPoint y: 518, endPoint x: 900, endPoint y: 512, distance: 20.9
click at [881, 531] on div "American" at bounding box center [784, 538] width 315 height 17
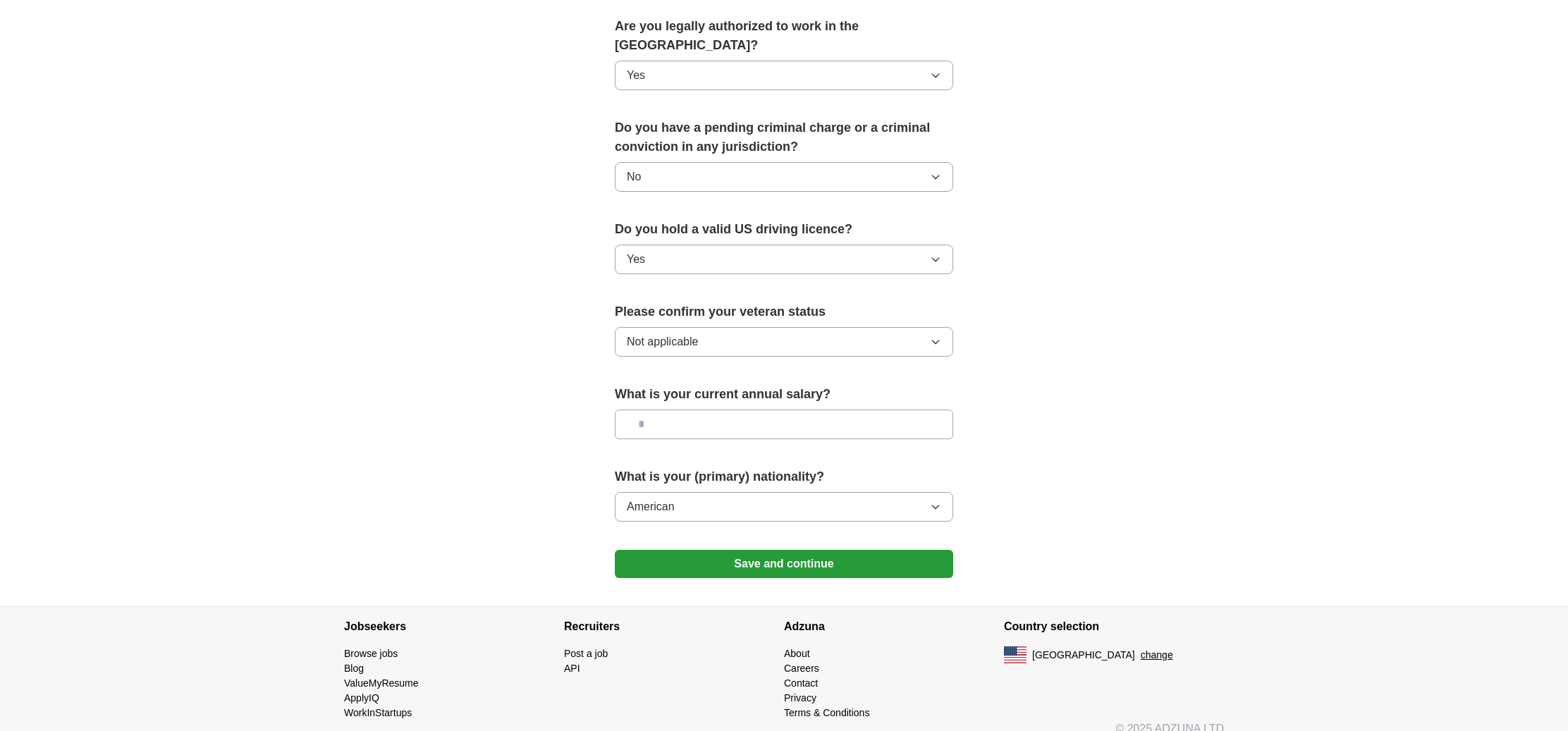
click at [741, 409] on input "text" at bounding box center [784, 424] width 338 height 29
type input "*******"
click at [795, 550] on button "Save and continue" at bounding box center [784, 564] width 338 height 28
